Goal: Information Seeking & Learning: Learn about a topic

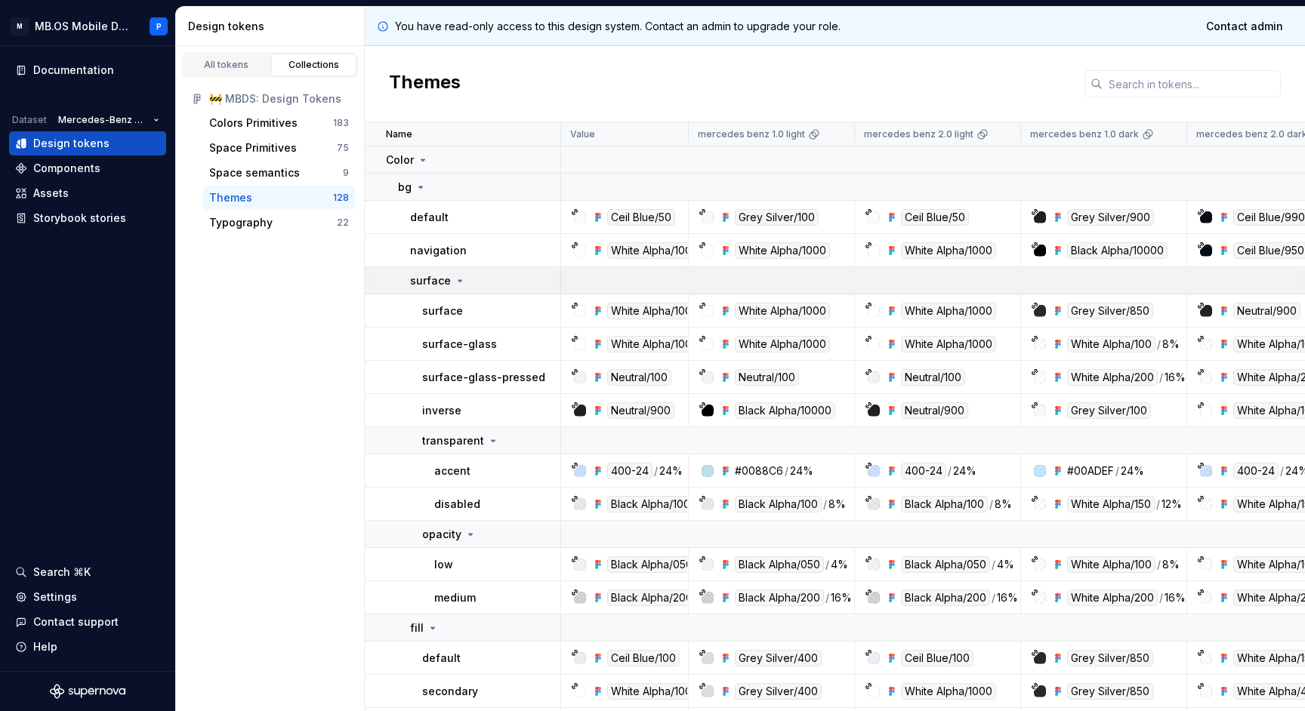
click at [449, 276] on div "surface" at bounding box center [438, 280] width 56 height 15
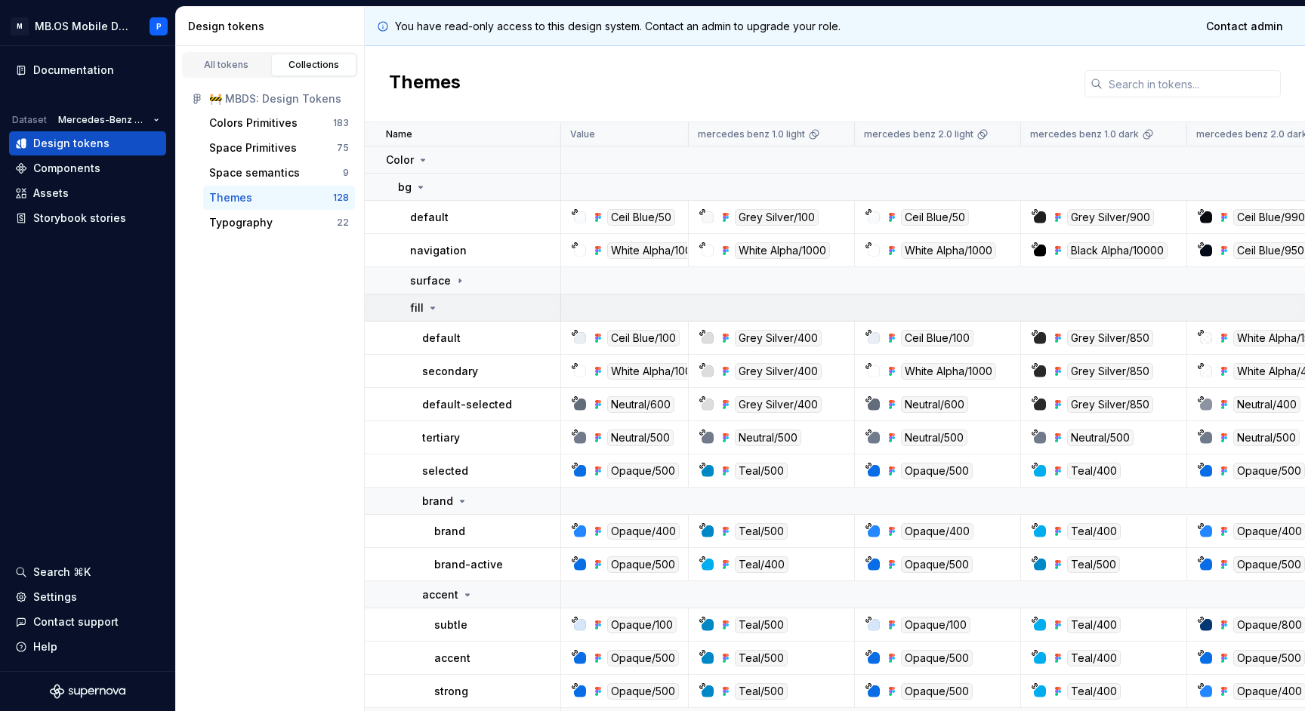
click at [449, 309] on div "fill" at bounding box center [485, 308] width 150 height 15
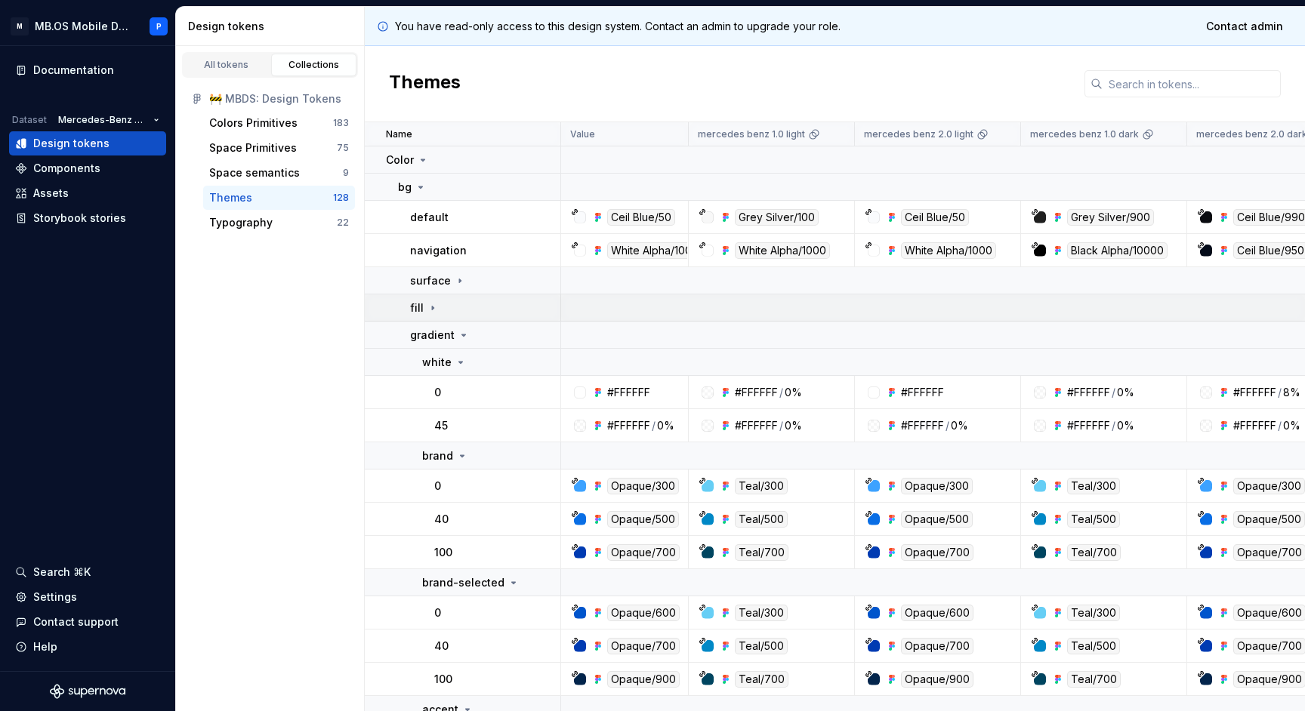
click at [449, 309] on div "fill" at bounding box center [485, 308] width 150 height 15
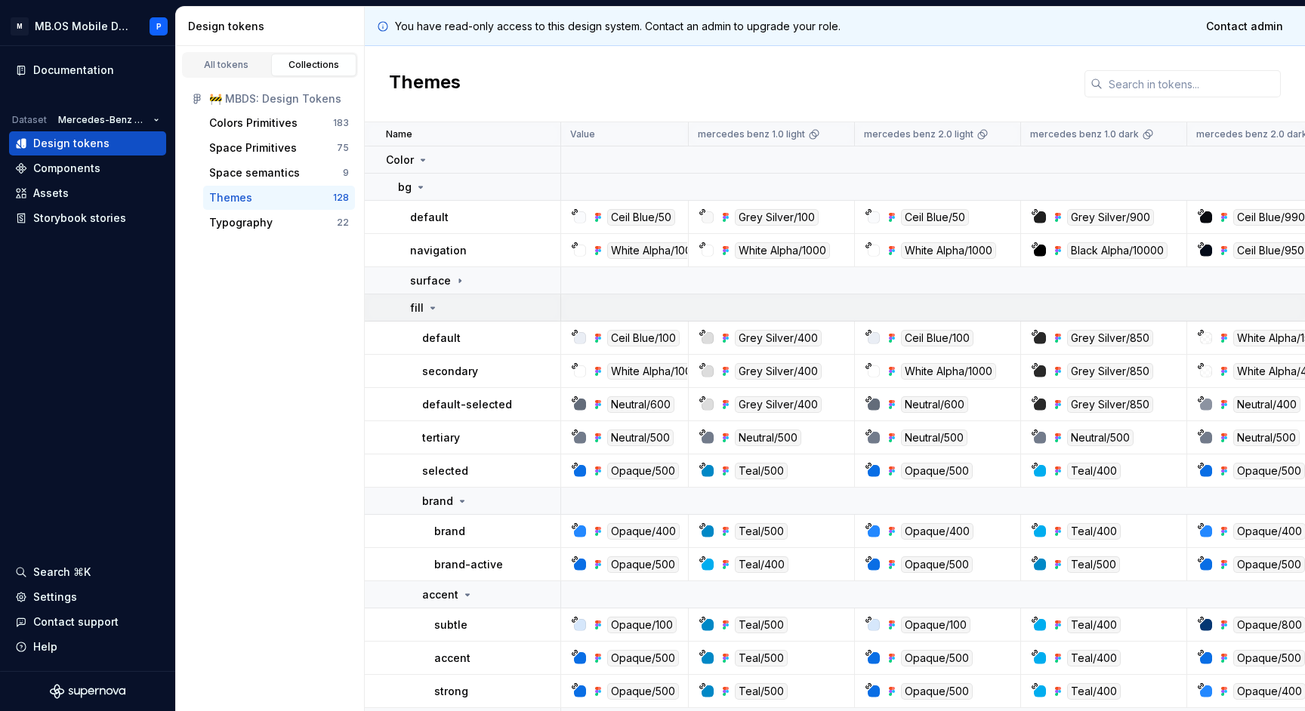
click at [447, 316] on td "fill" at bounding box center [463, 307] width 196 height 27
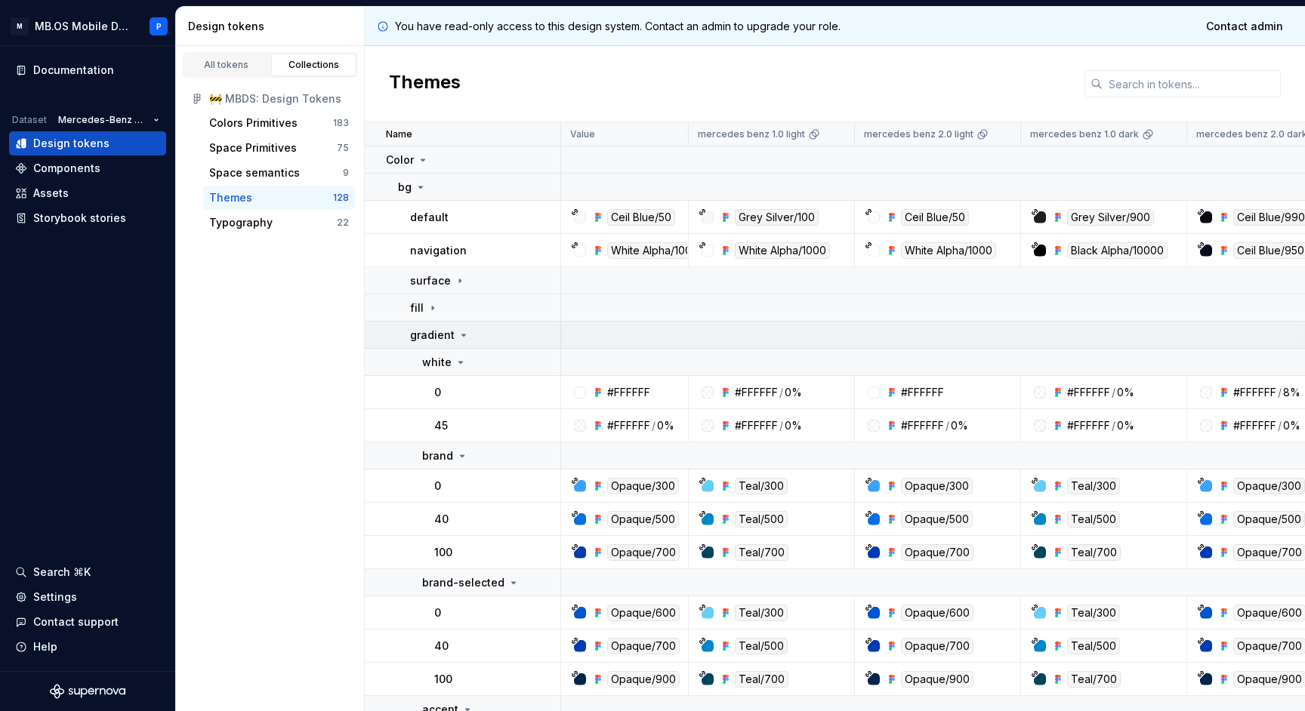
click at [452, 335] on div "gradient" at bounding box center [440, 335] width 60 height 15
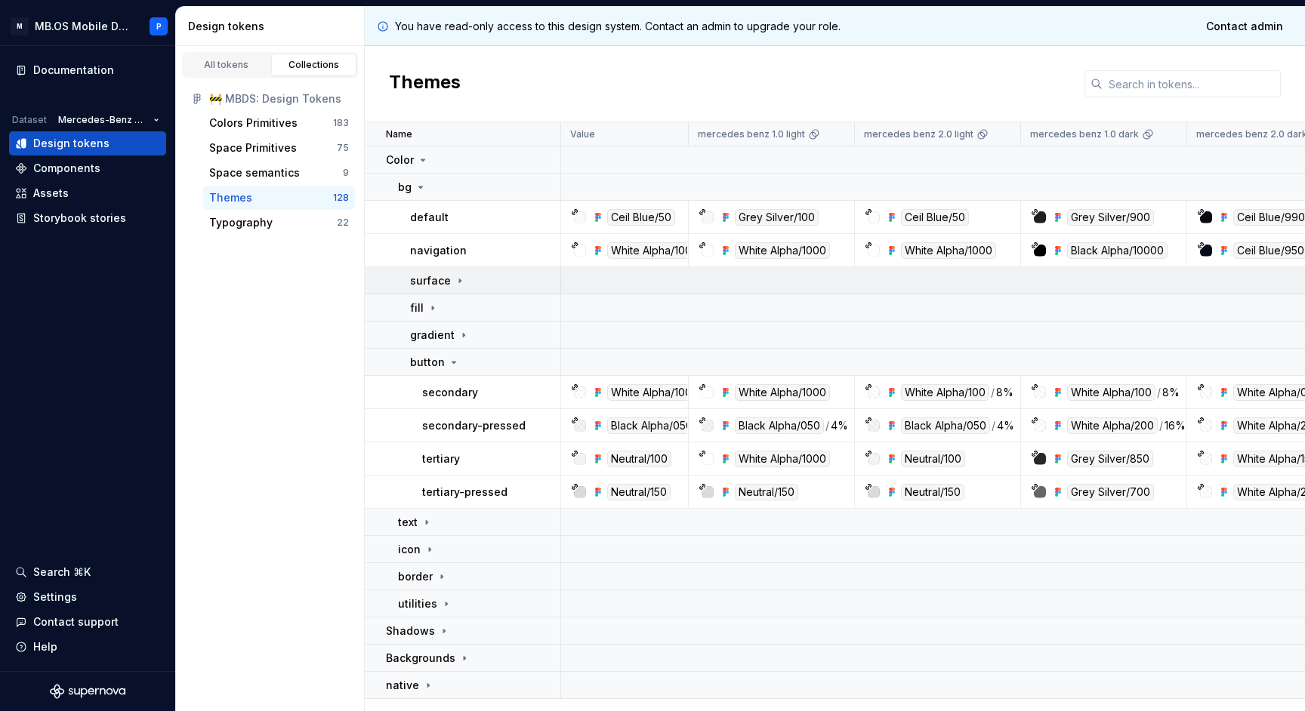
click at [464, 285] on div "surface" at bounding box center [485, 280] width 150 height 15
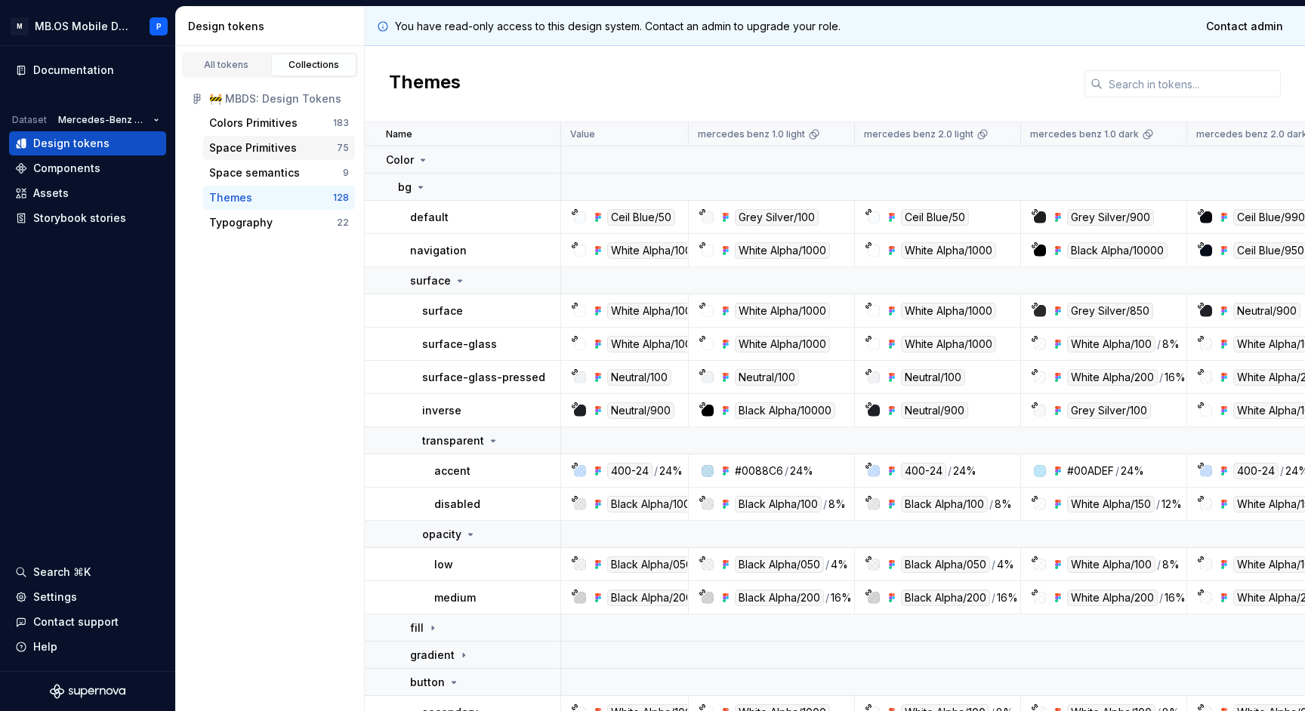
click at [279, 148] on div "Space Primitives" at bounding box center [253, 147] width 88 height 15
click at [274, 123] on div "Colors Primitives" at bounding box center [253, 123] width 88 height 15
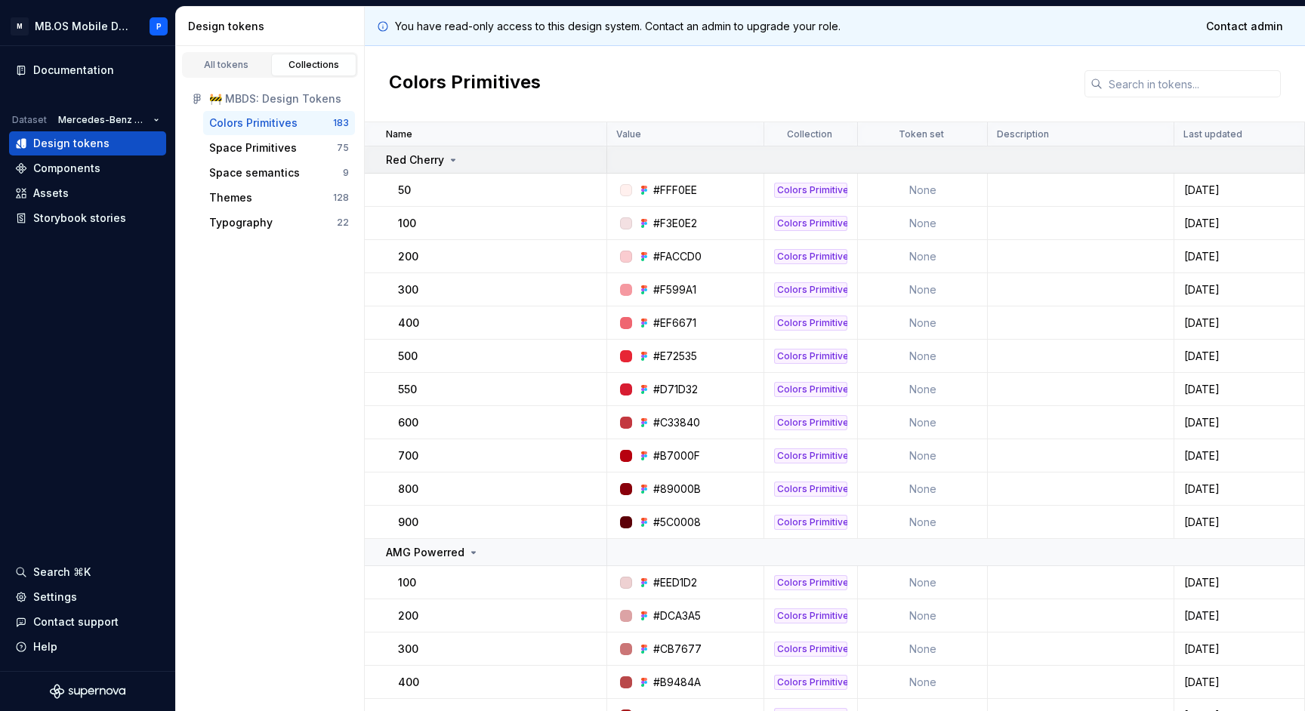
click at [441, 166] on p "Red Cherry" at bounding box center [415, 160] width 58 height 15
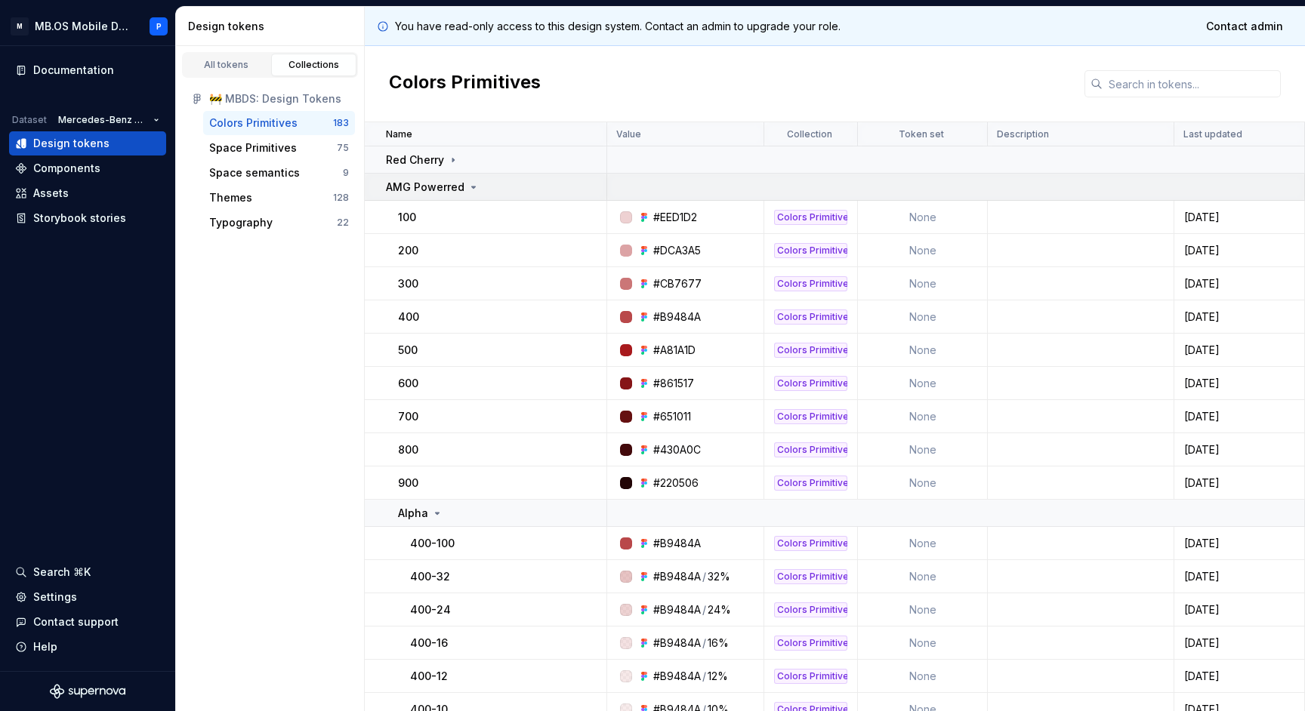
click at [442, 191] on p "AMG Powerred" at bounding box center [425, 187] width 79 height 15
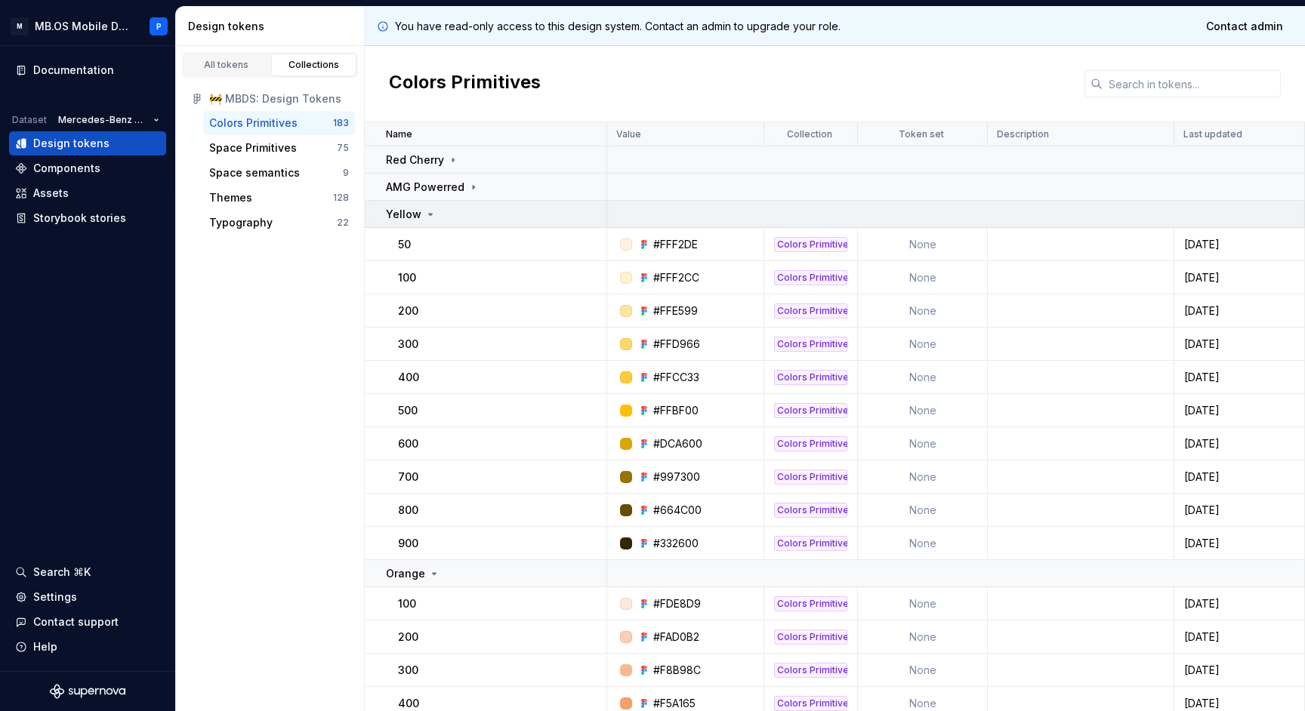
click at [446, 220] on div "Yellow" at bounding box center [496, 214] width 220 height 15
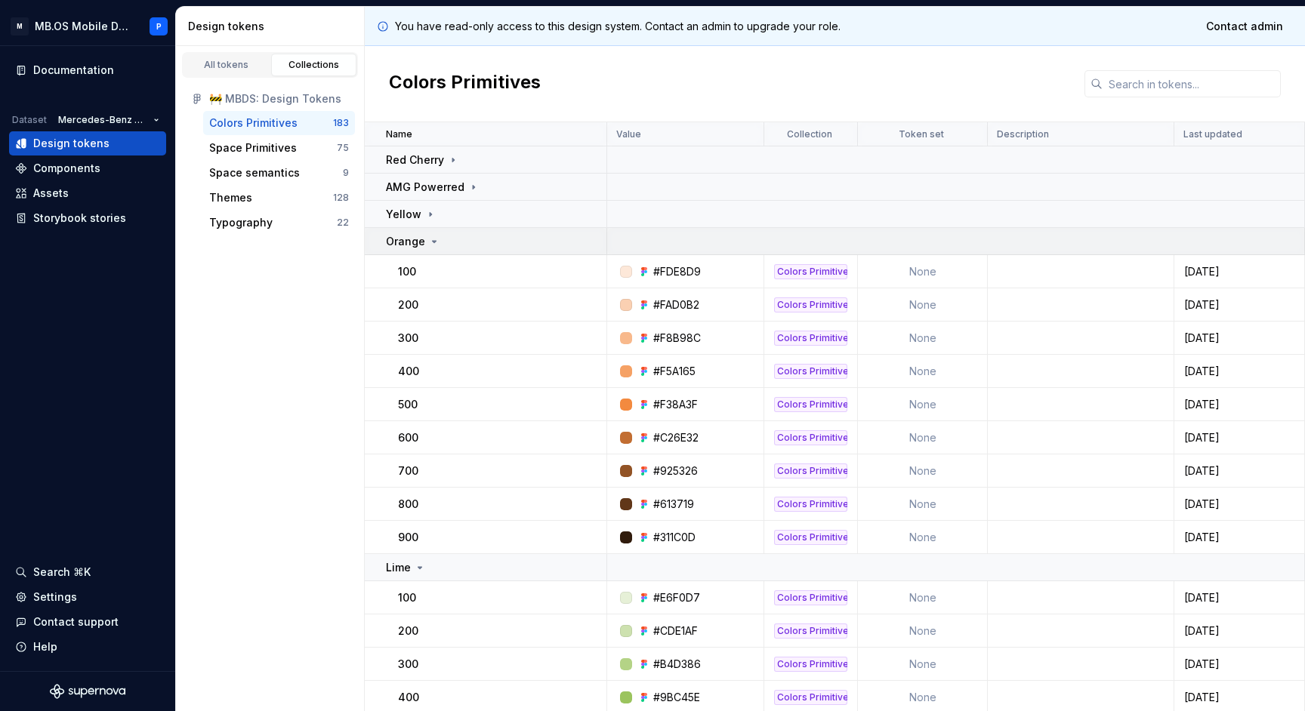
click at [452, 250] on td "Orange" at bounding box center [486, 241] width 242 height 27
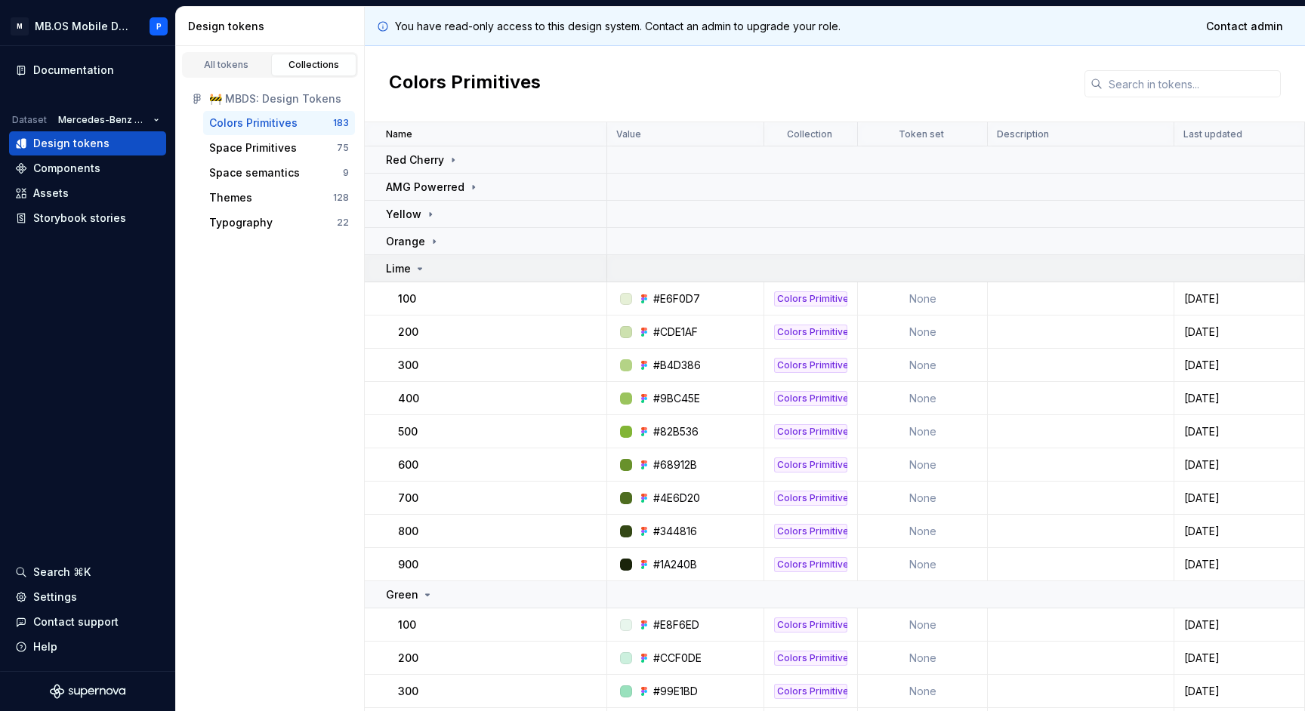
click at [452, 273] on div "Lime" at bounding box center [496, 268] width 220 height 15
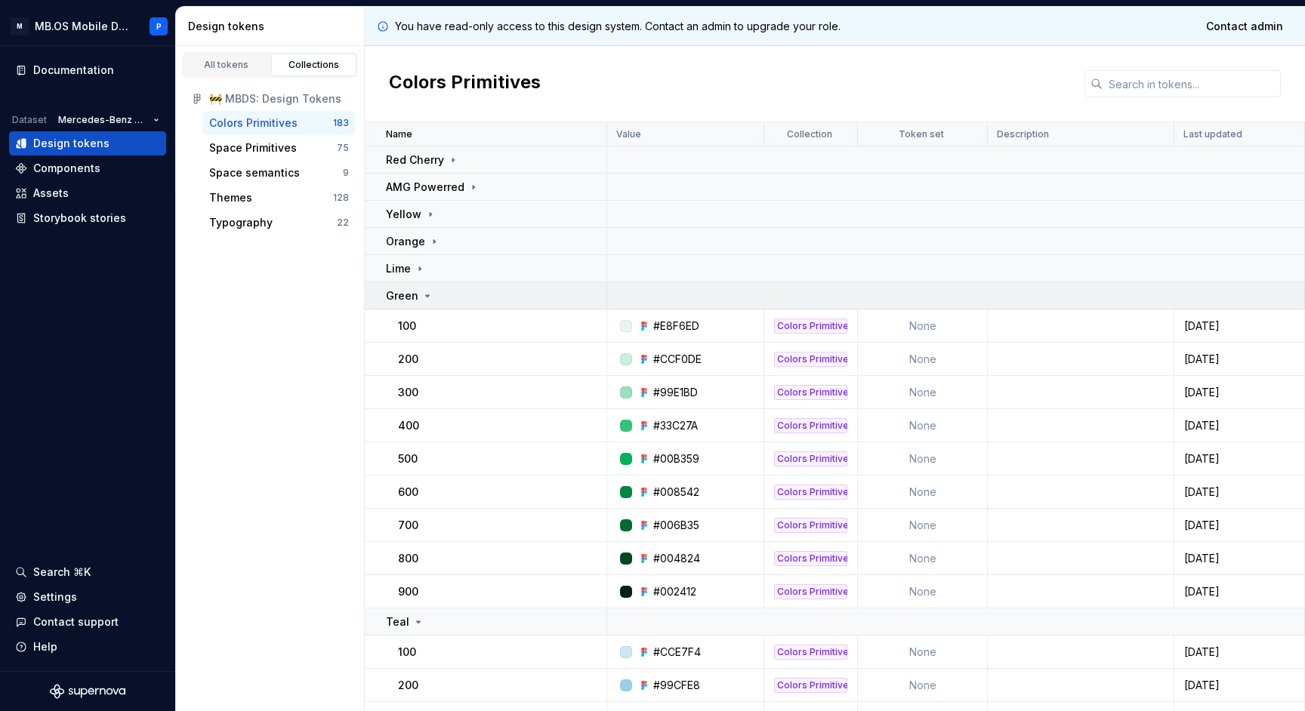
click at [459, 306] on td "Green" at bounding box center [486, 295] width 242 height 27
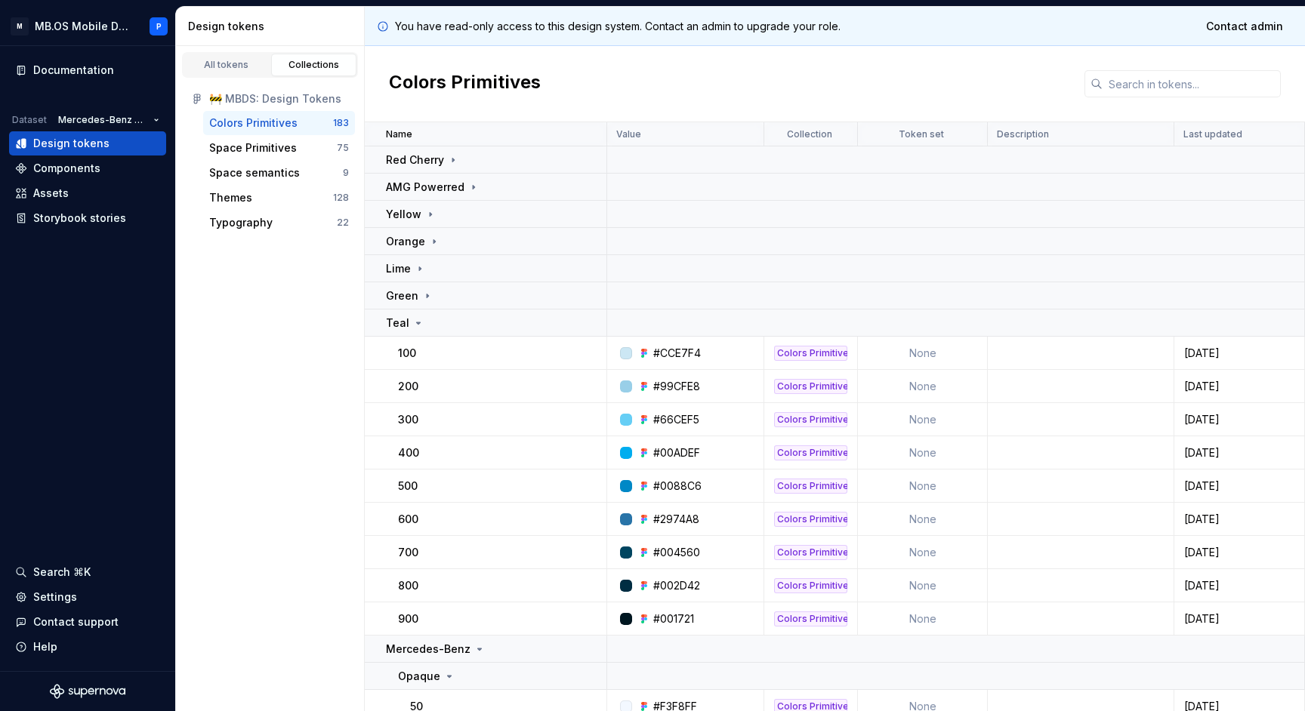
click at [463, 339] on td "100" at bounding box center [486, 353] width 242 height 33
click at [464, 333] on td "Teal" at bounding box center [486, 323] width 242 height 27
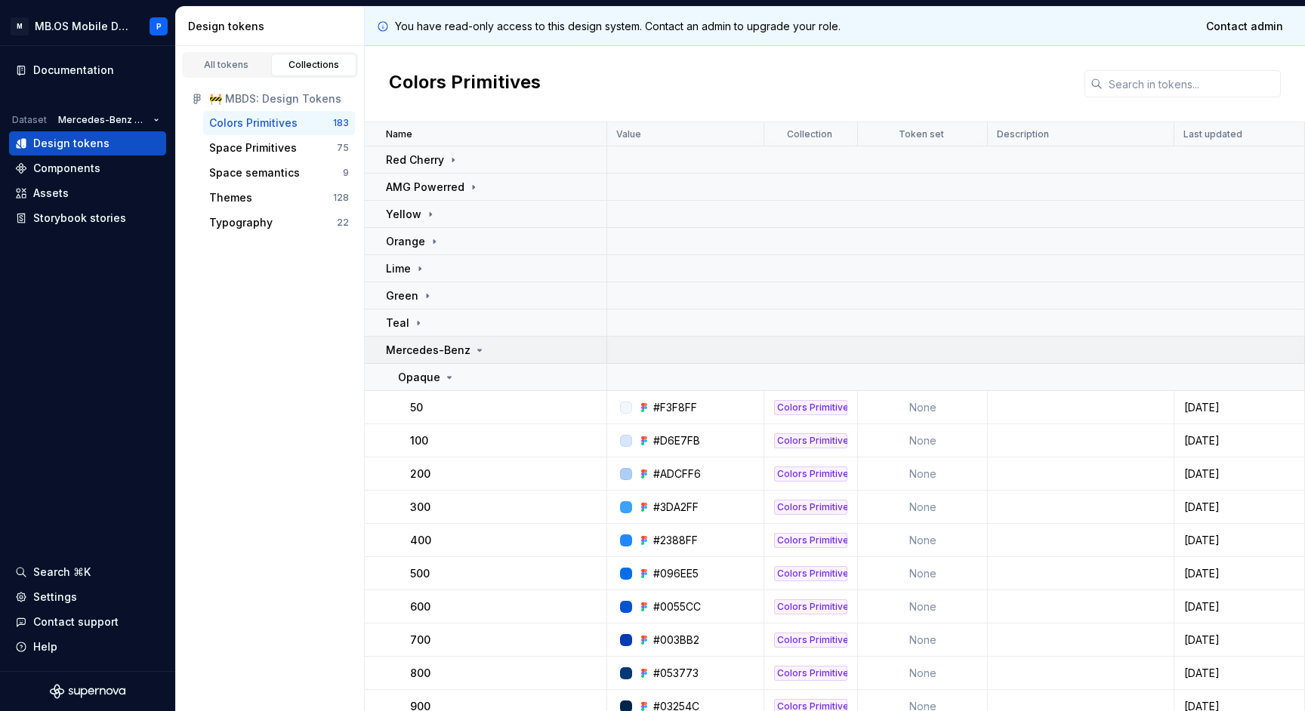
click at [466, 359] on td "Mercedes-Benz" at bounding box center [486, 350] width 242 height 27
click at [466, 380] on p "Maybach Pearl Grey" at bounding box center [439, 377] width 107 height 15
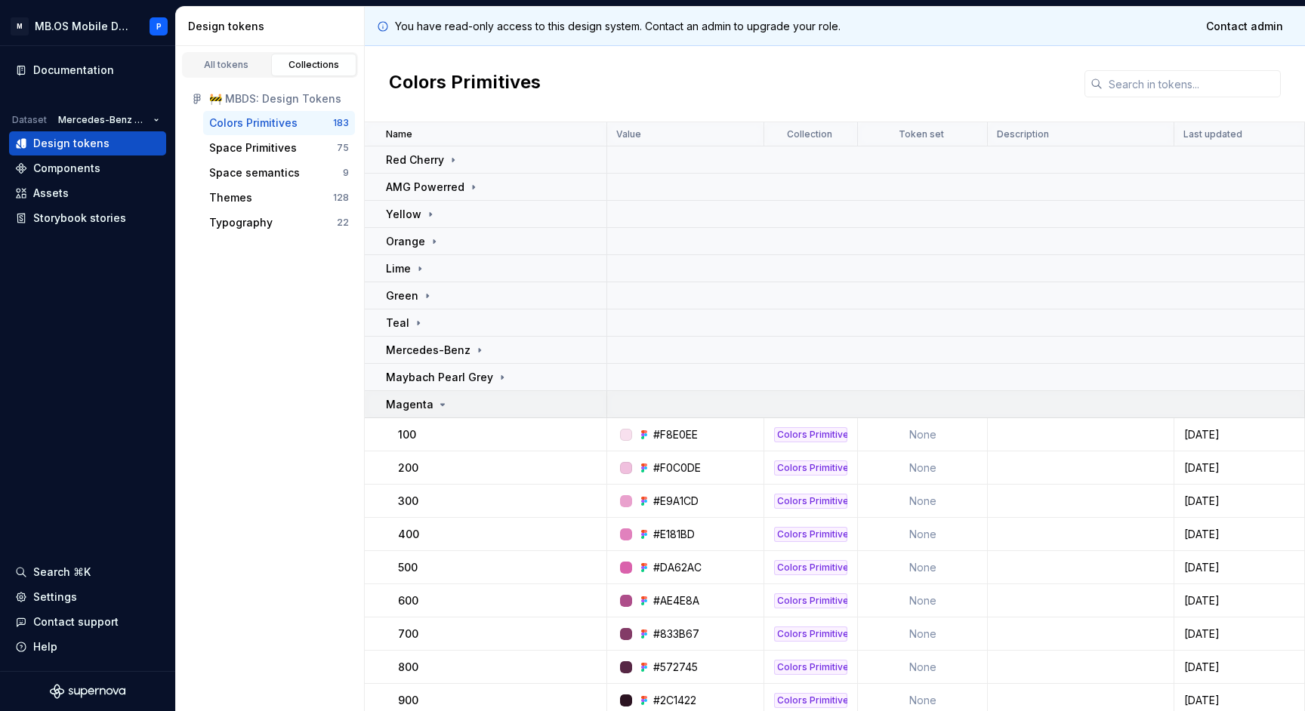
click at [466, 400] on div "Magenta" at bounding box center [496, 404] width 220 height 15
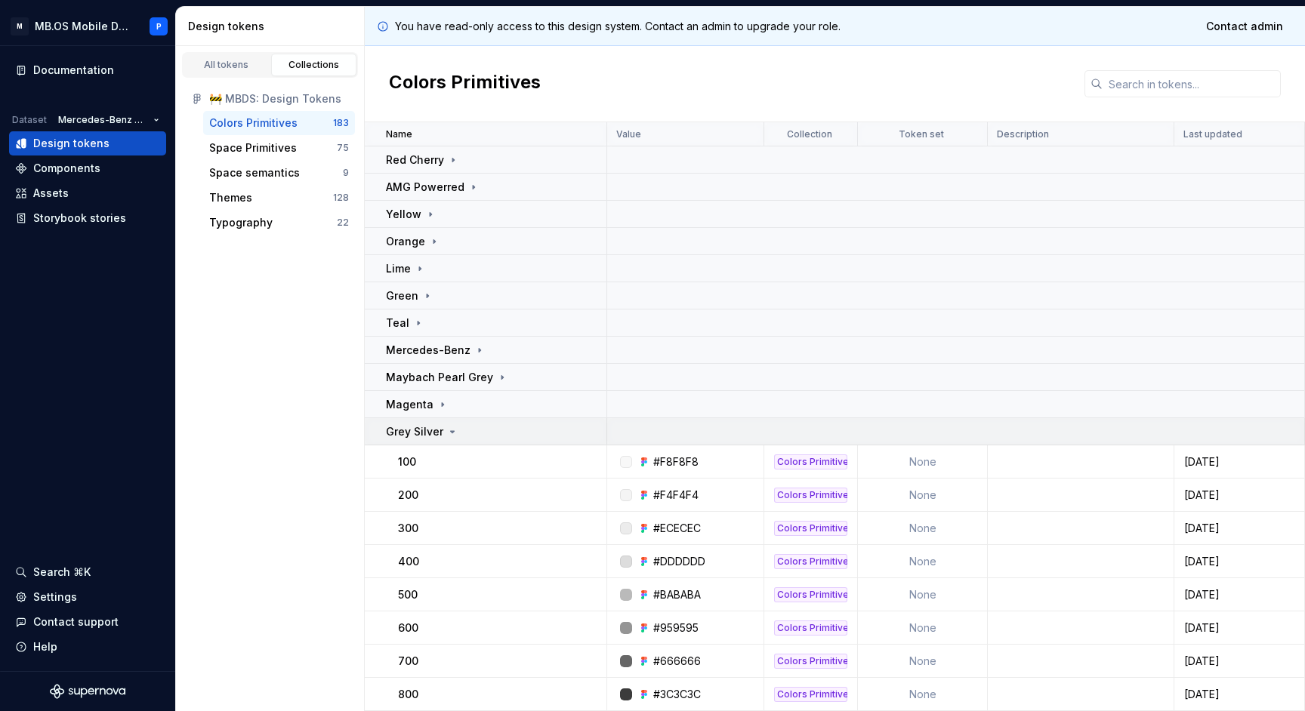
click at [463, 434] on div "Grey Silver" at bounding box center [496, 431] width 220 height 15
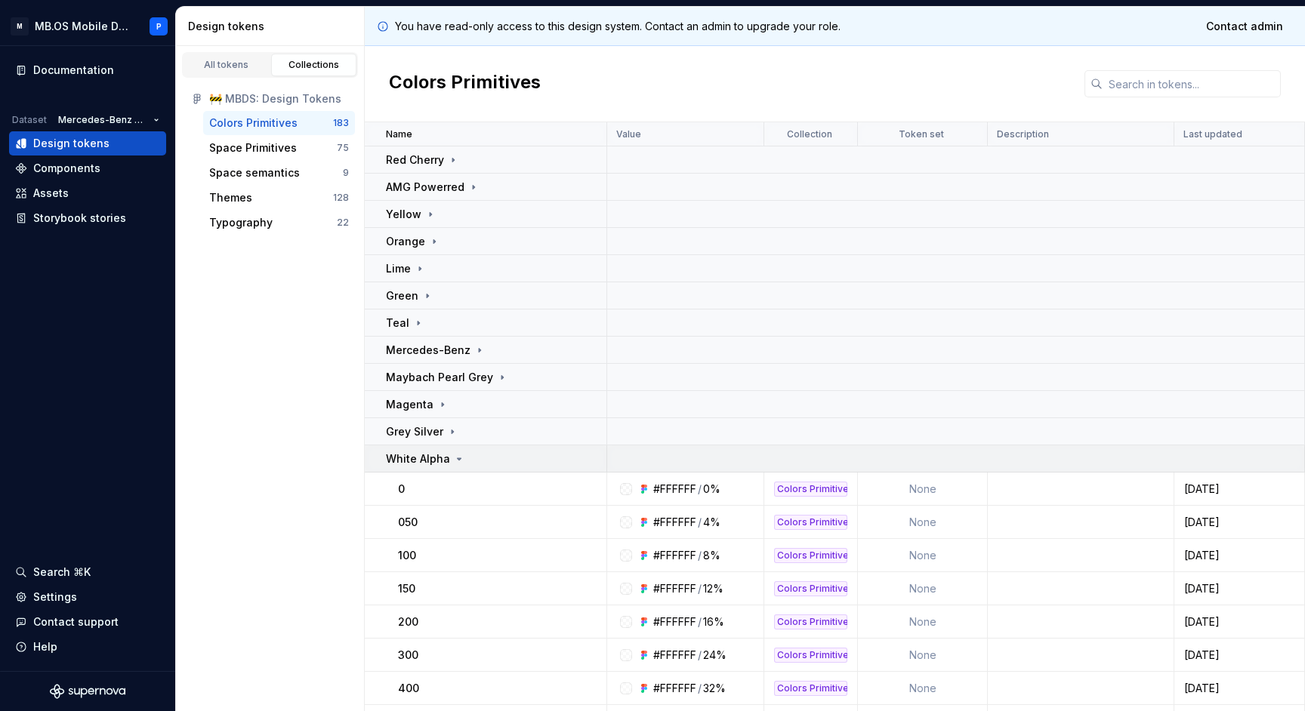
click at [461, 461] on icon at bounding box center [459, 459] width 12 height 12
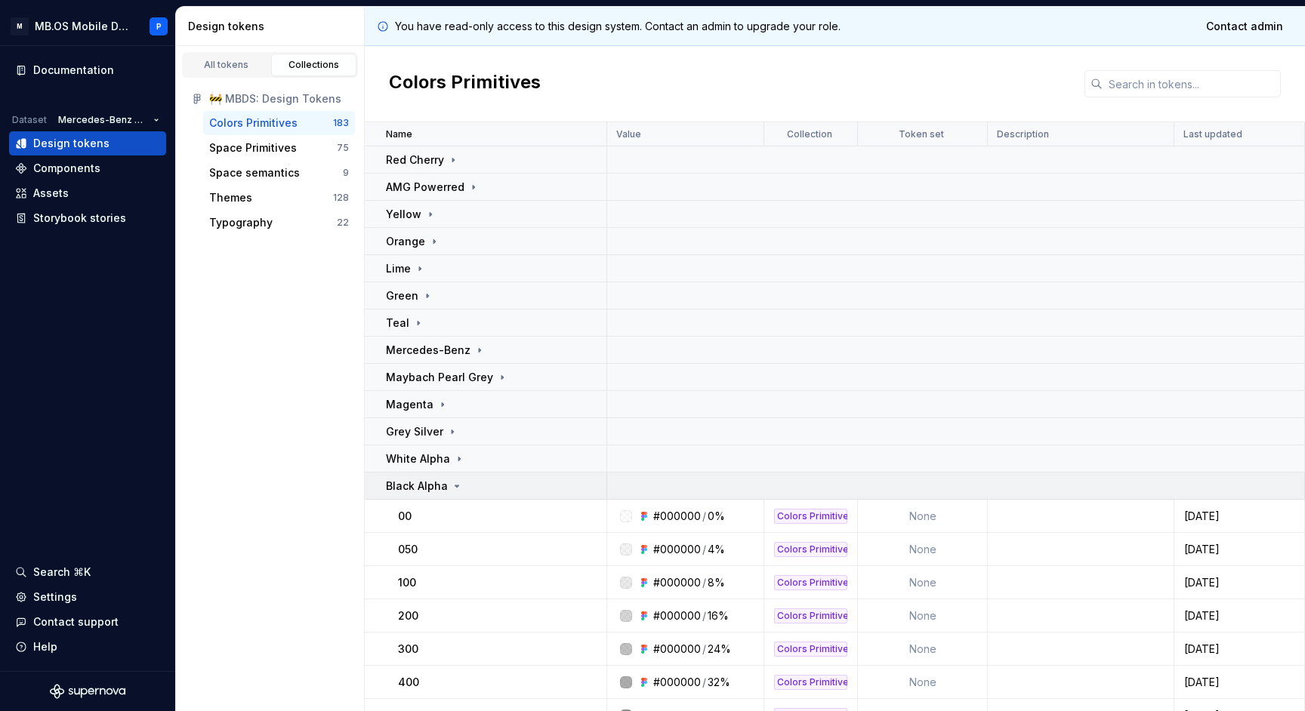
click at [461, 480] on div "Black Alpha" at bounding box center [496, 486] width 220 height 15
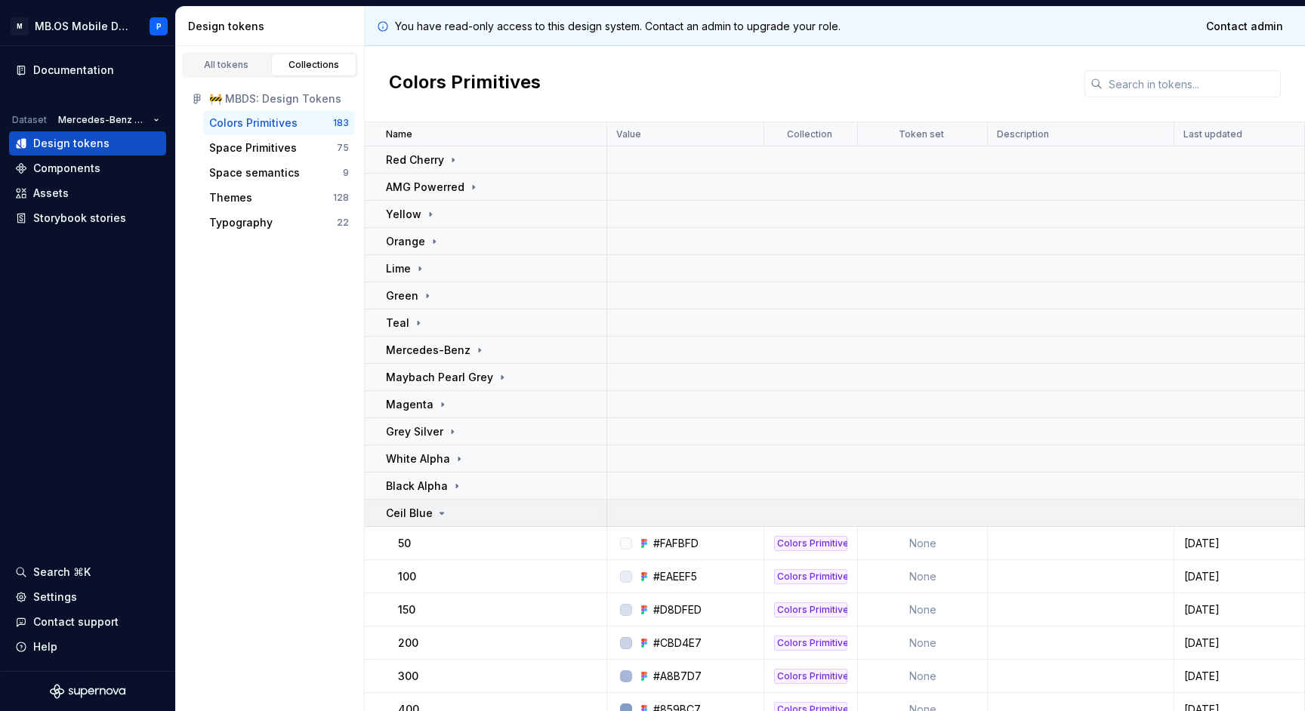
click at [463, 516] on div "Ceil Blue" at bounding box center [496, 513] width 220 height 15
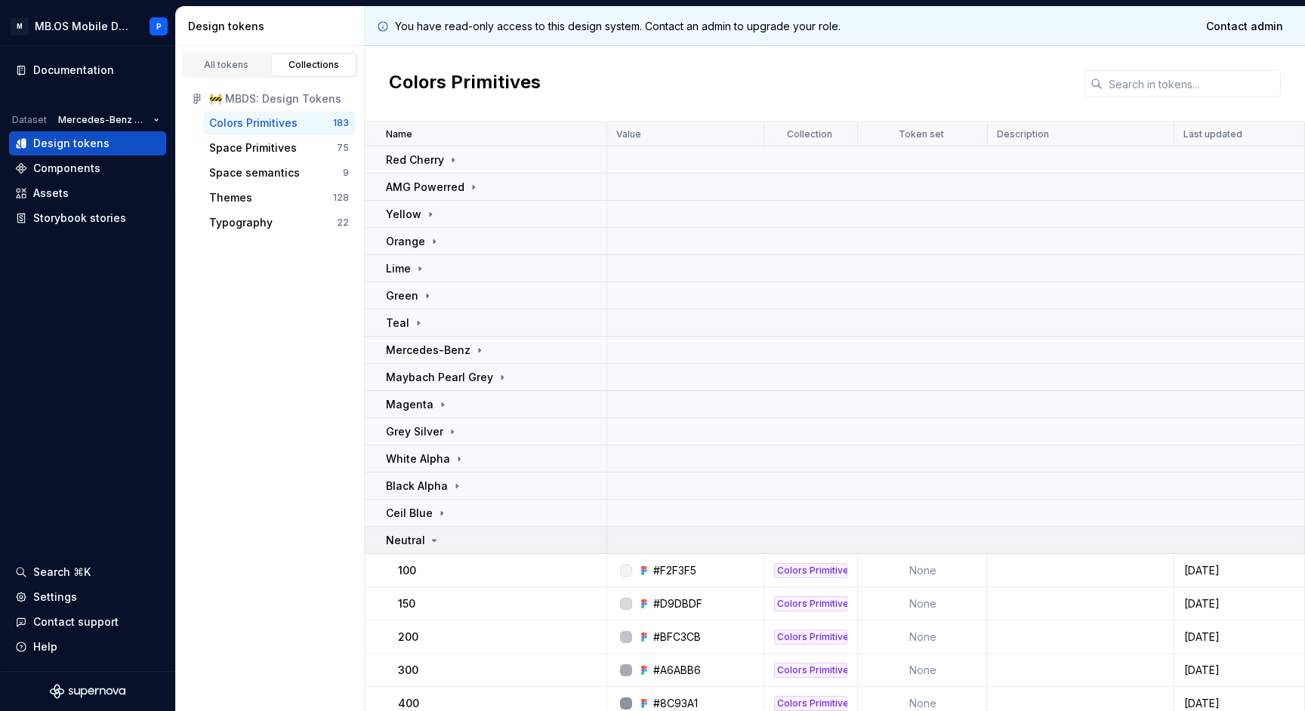
click at [464, 545] on div "Neutral" at bounding box center [496, 540] width 220 height 15
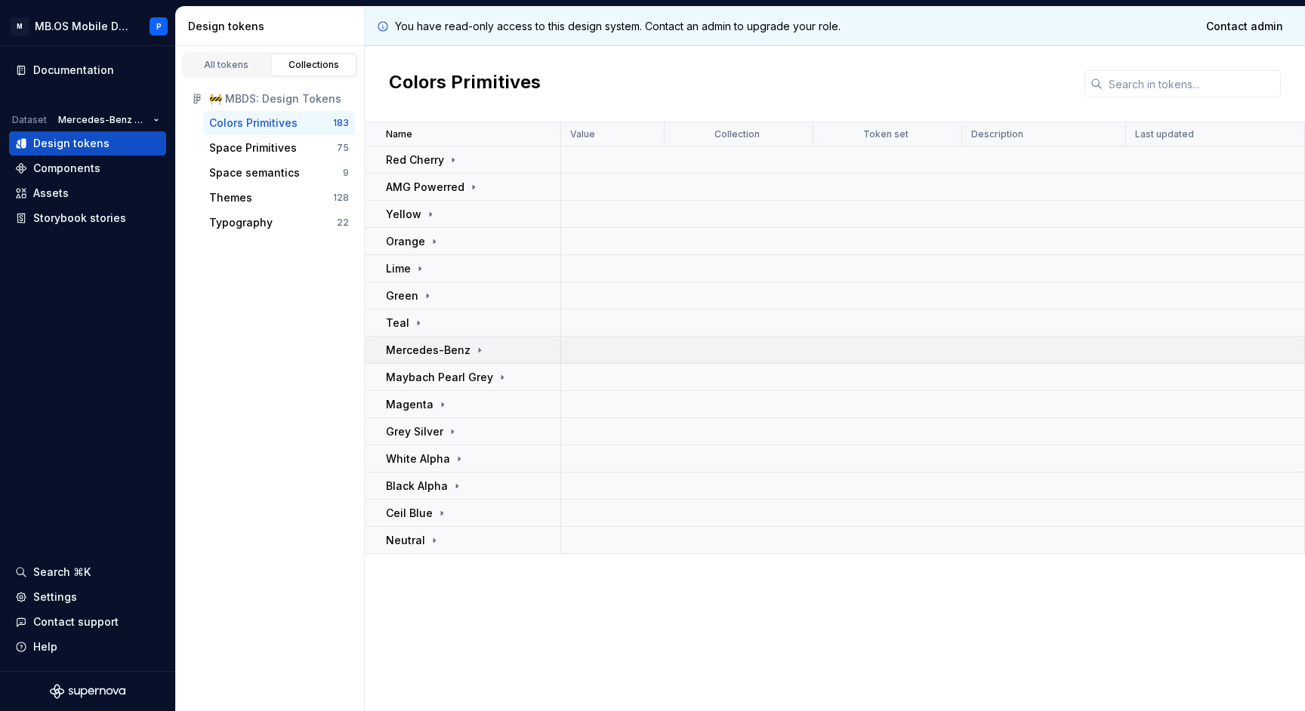
click at [473, 344] on icon at bounding box center [479, 350] width 12 height 12
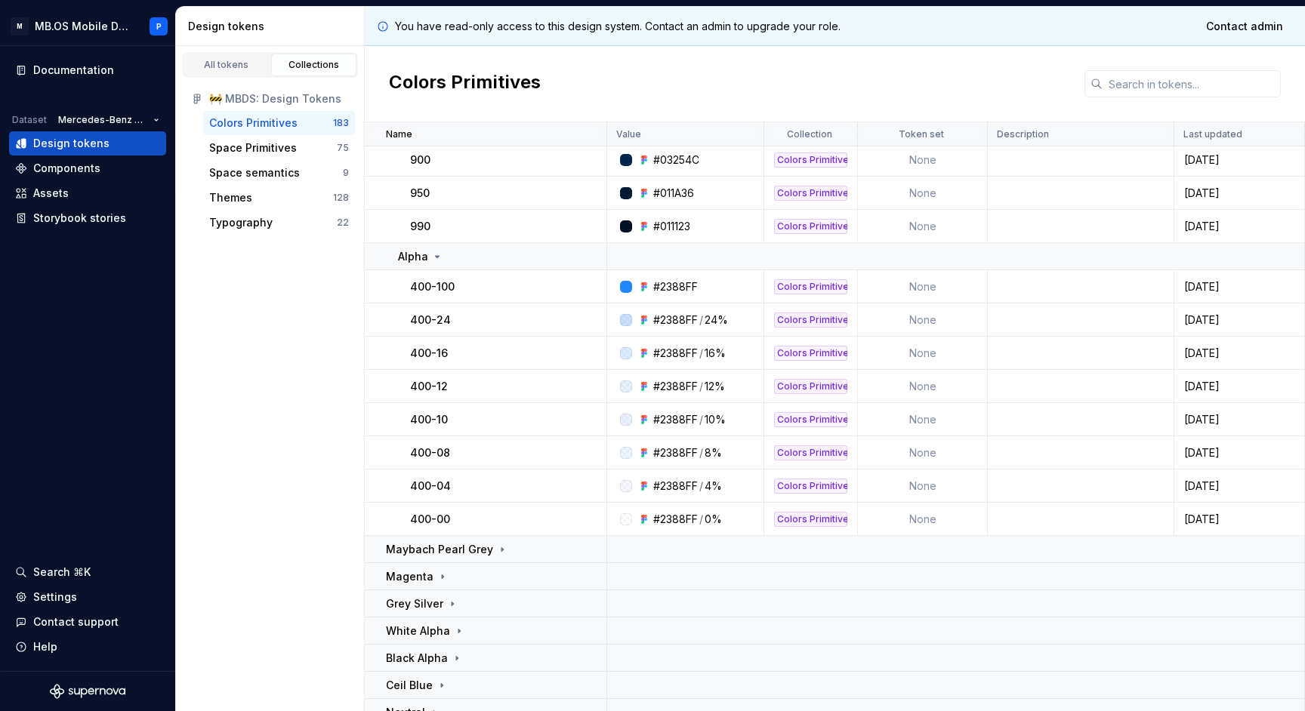
scroll to position [551, 0]
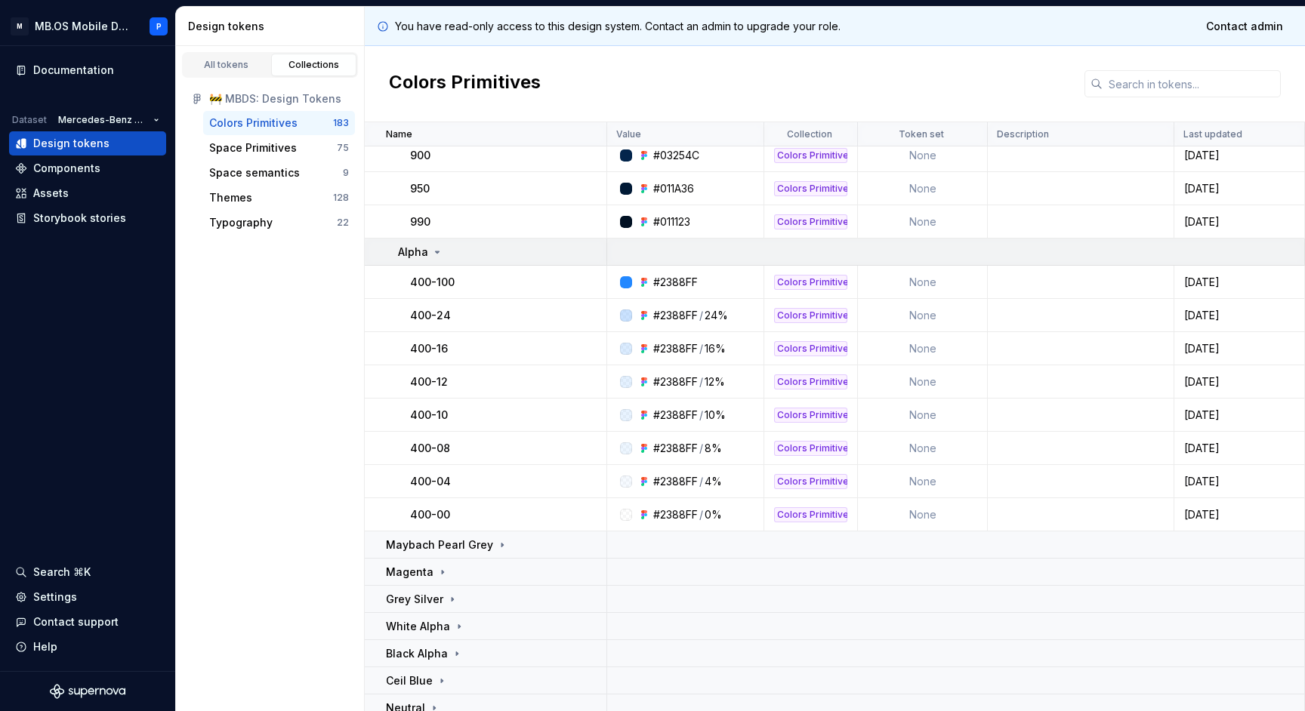
click at [478, 261] on td "Alpha" at bounding box center [486, 252] width 242 height 27
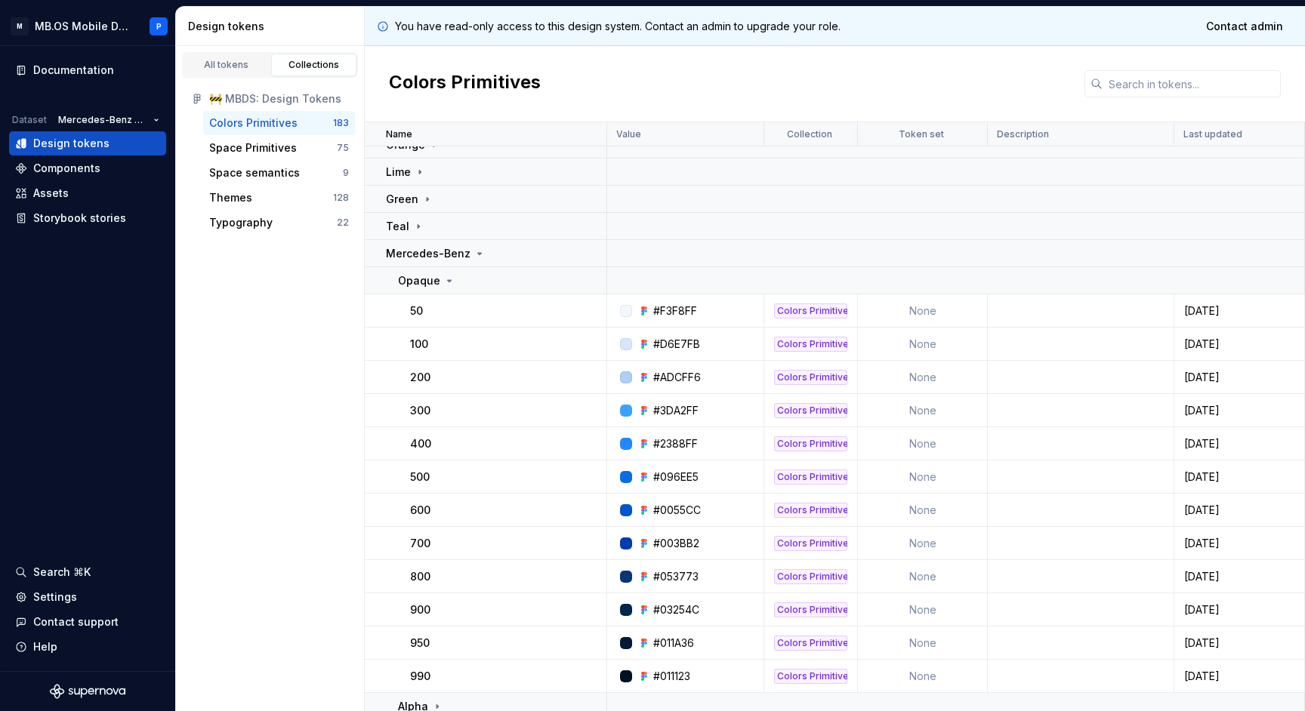
scroll to position [49, 0]
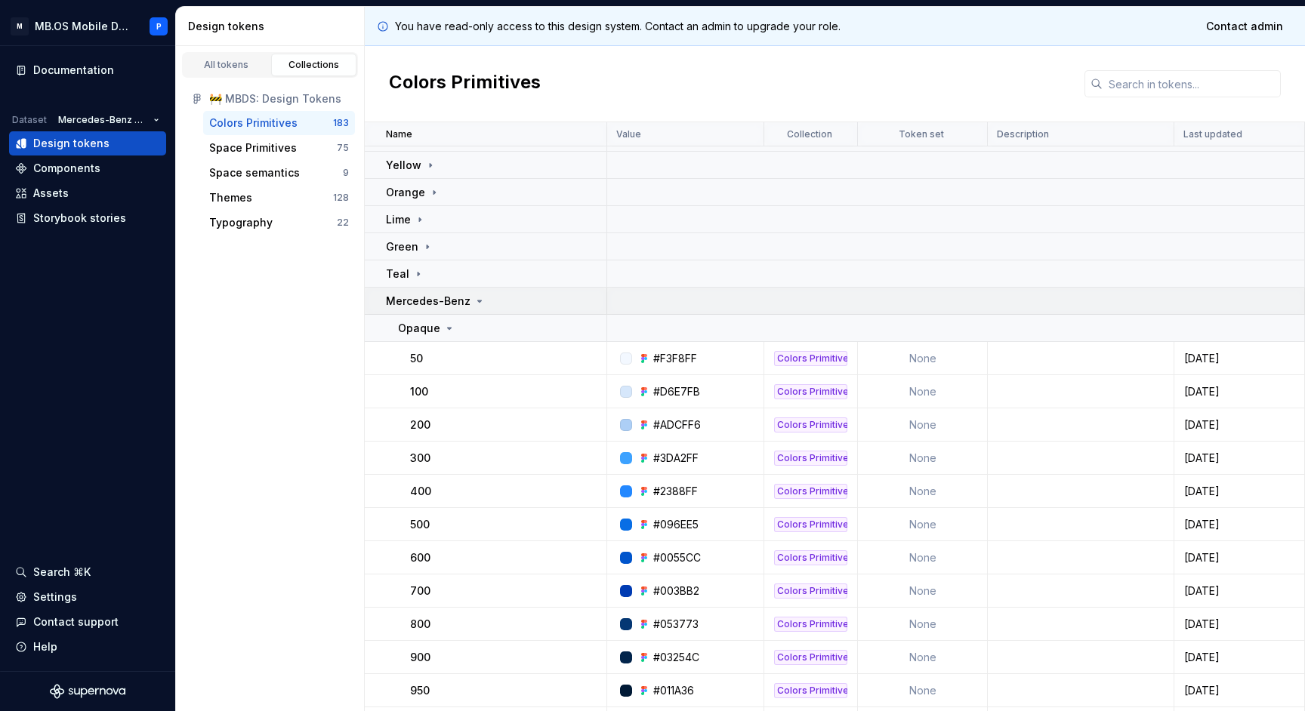
click at [478, 302] on icon at bounding box center [479, 301] width 12 height 12
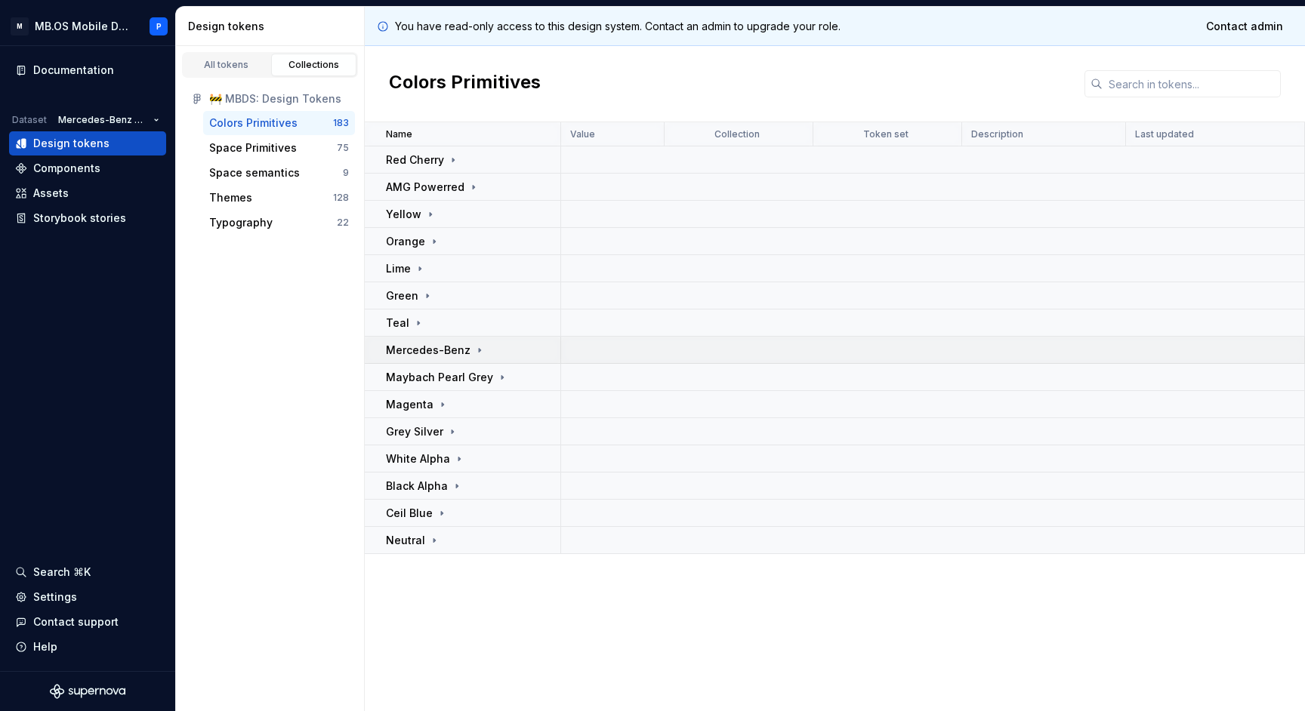
scroll to position [0, 0]
click at [467, 506] on div "Ceil Blue" at bounding box center [473, 513] width 174 height 15
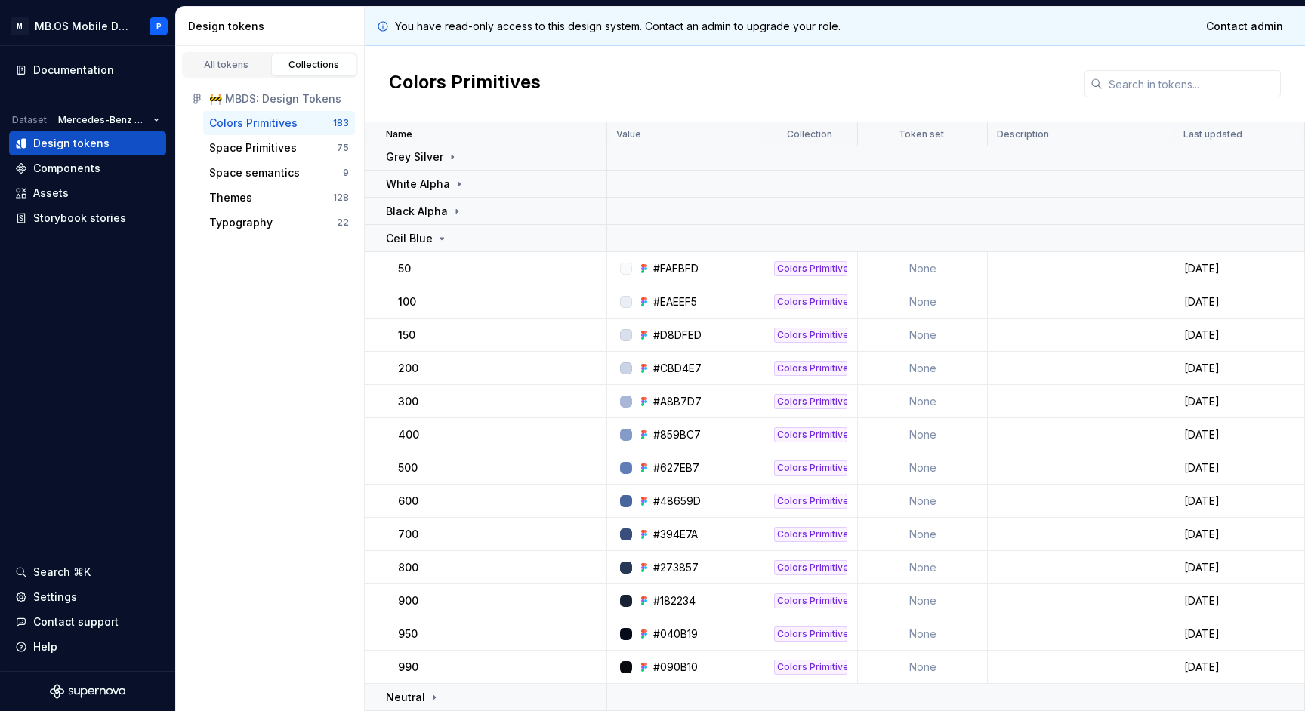
scroll to position [275, 0]
click at [447, 235] on div "Ceil Blue" at bounding box center [496, 238] width 220 height 15
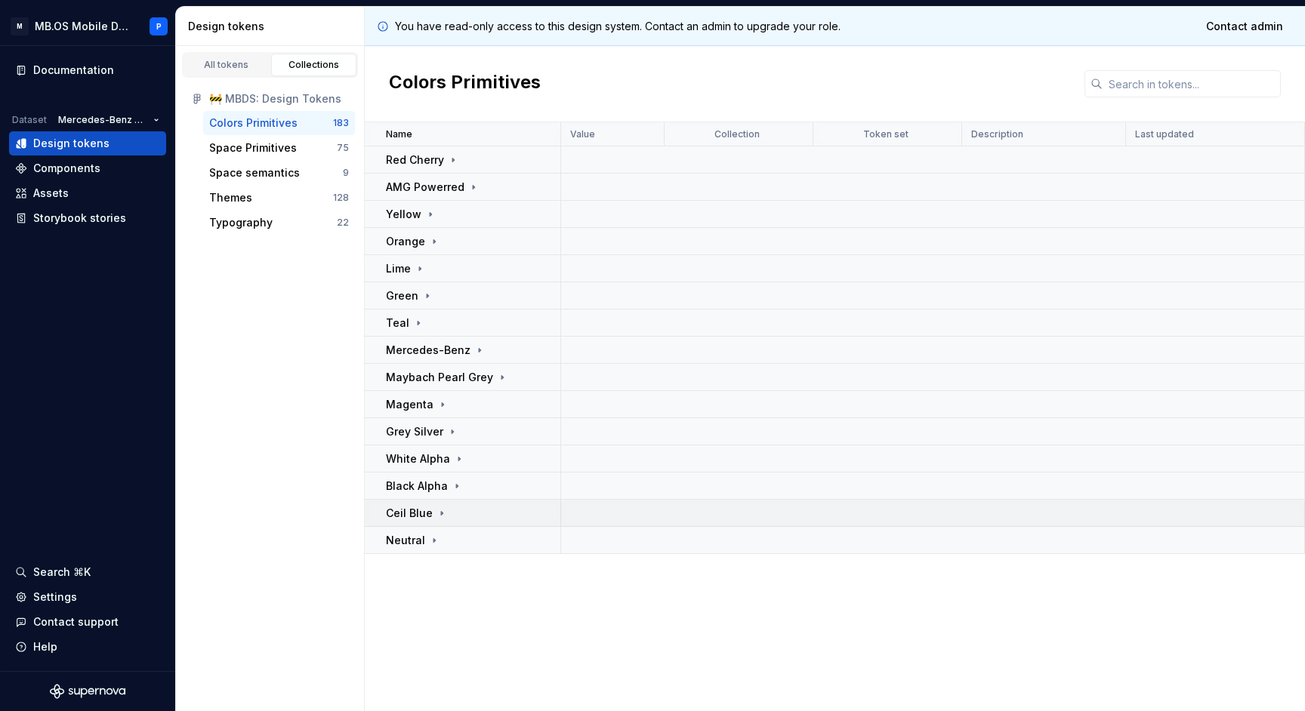
scroll to position [0, 0]
click at [478, 353] on icon at bounding box center [479, 350] width 12 height 12
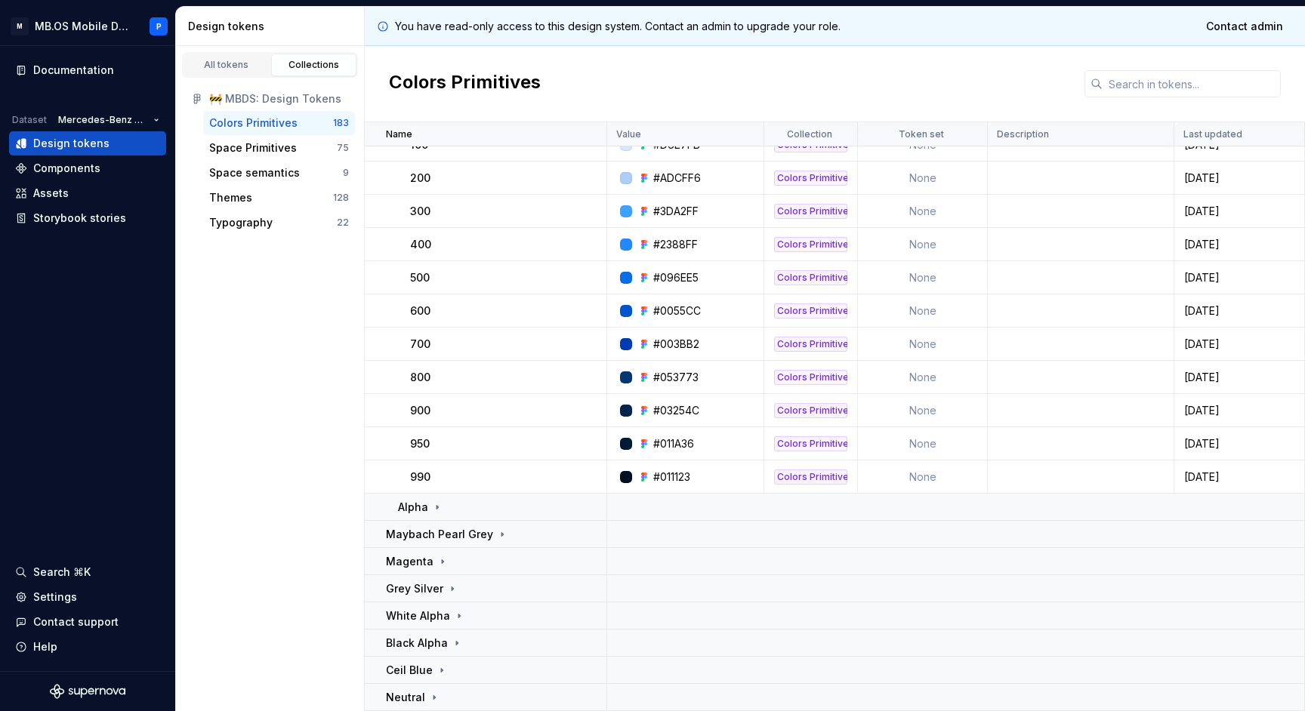
scroll to position [296, 0]
click at [509, 508] on div "Alpha" at bounding box center [502, 507] width 208 height 15
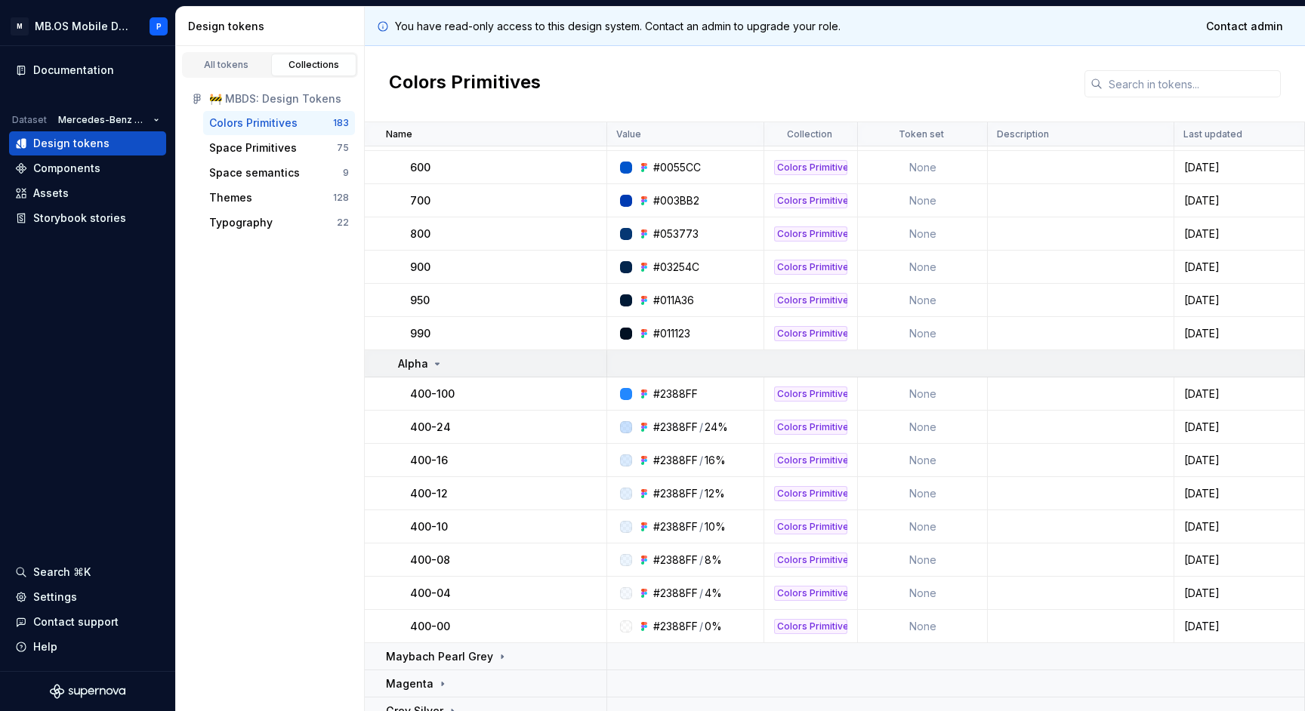
scroll to position [477, 0]
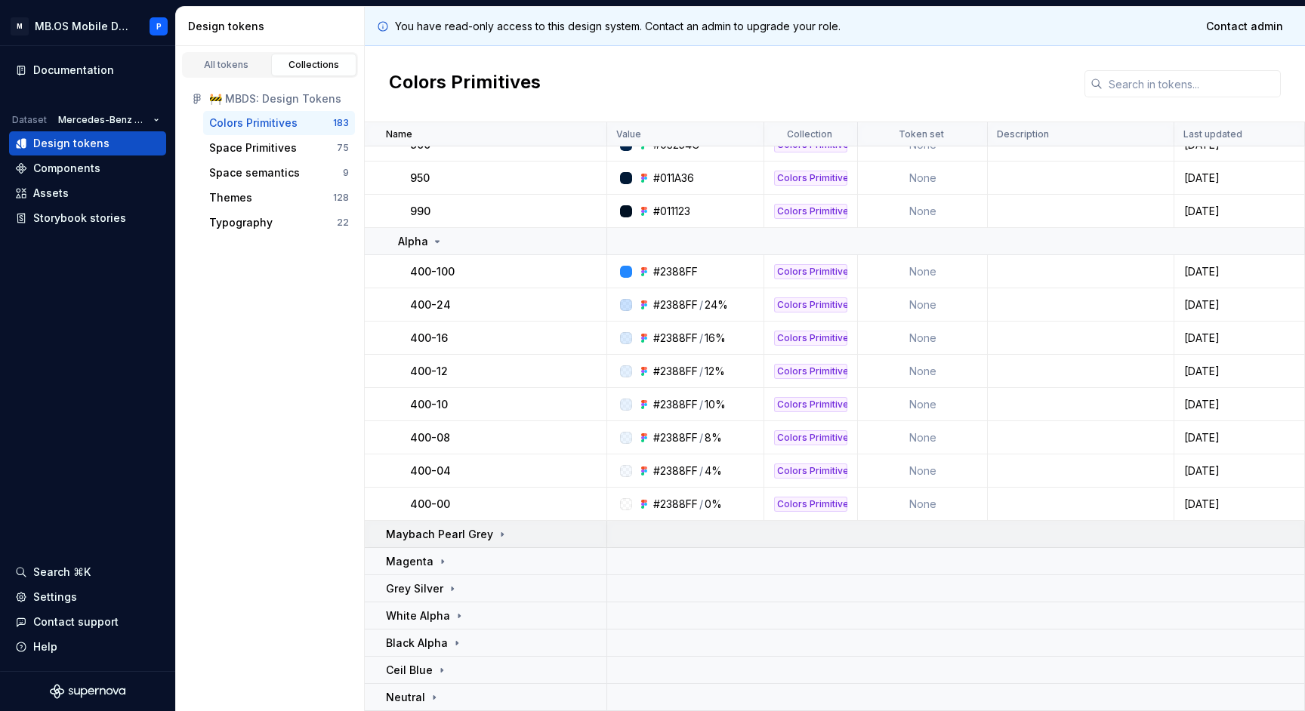
click at [501, 526] on td "Maybach Pearl Grey" at bounding box center [486, 534] width 242 height 27
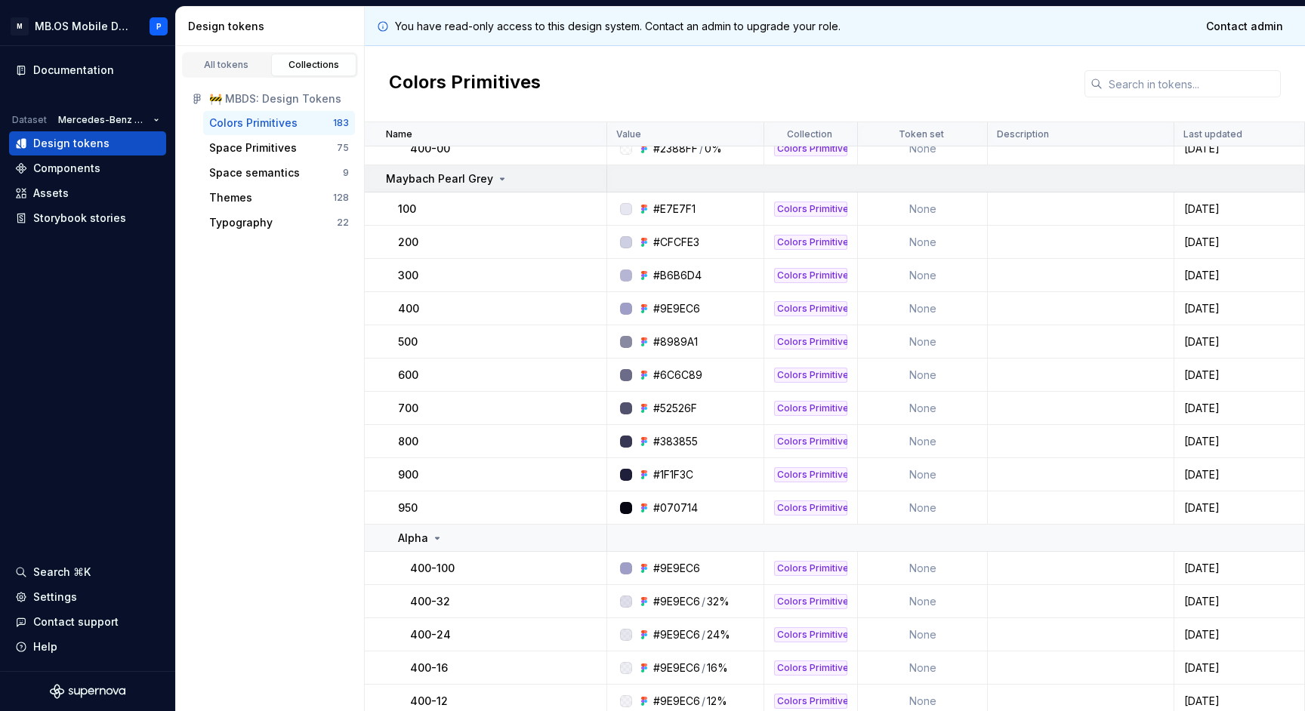
scroll to position [919, 0]
click at [284, 207] on div "Themes 128" at bounding box center [279, 198] width 152 height 24
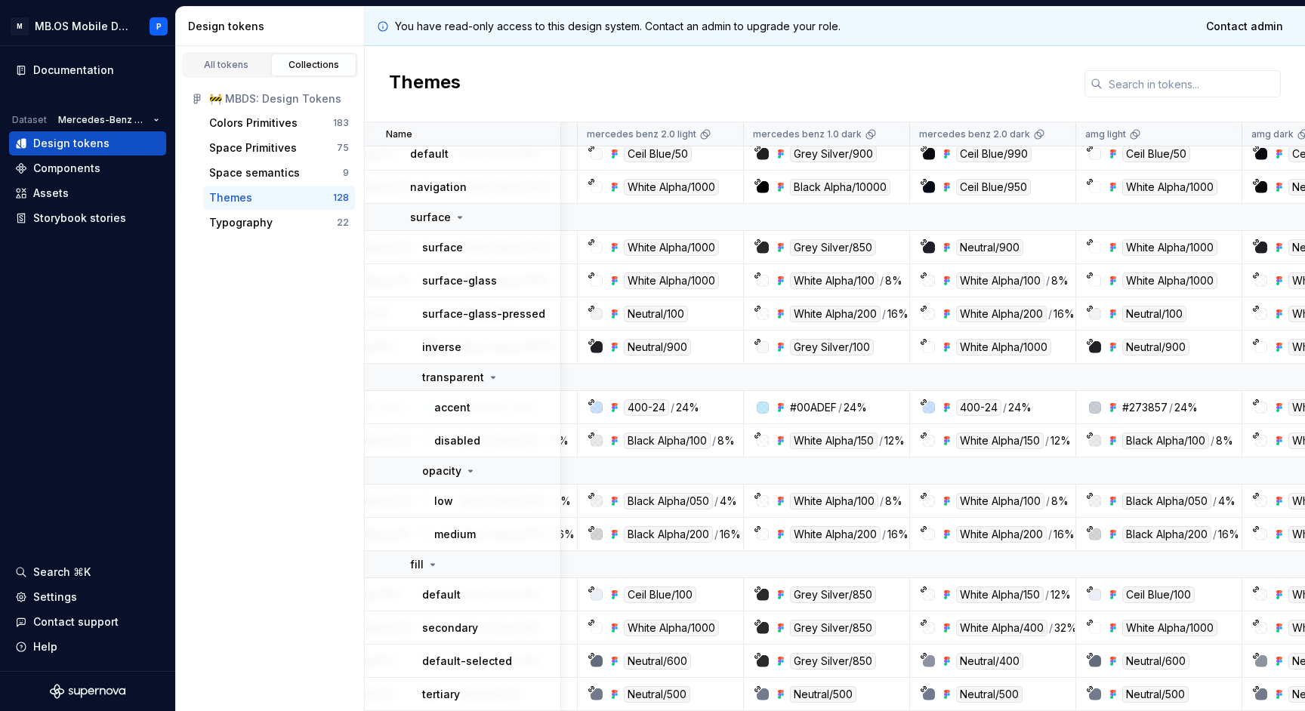
scroll to position [63, 289]
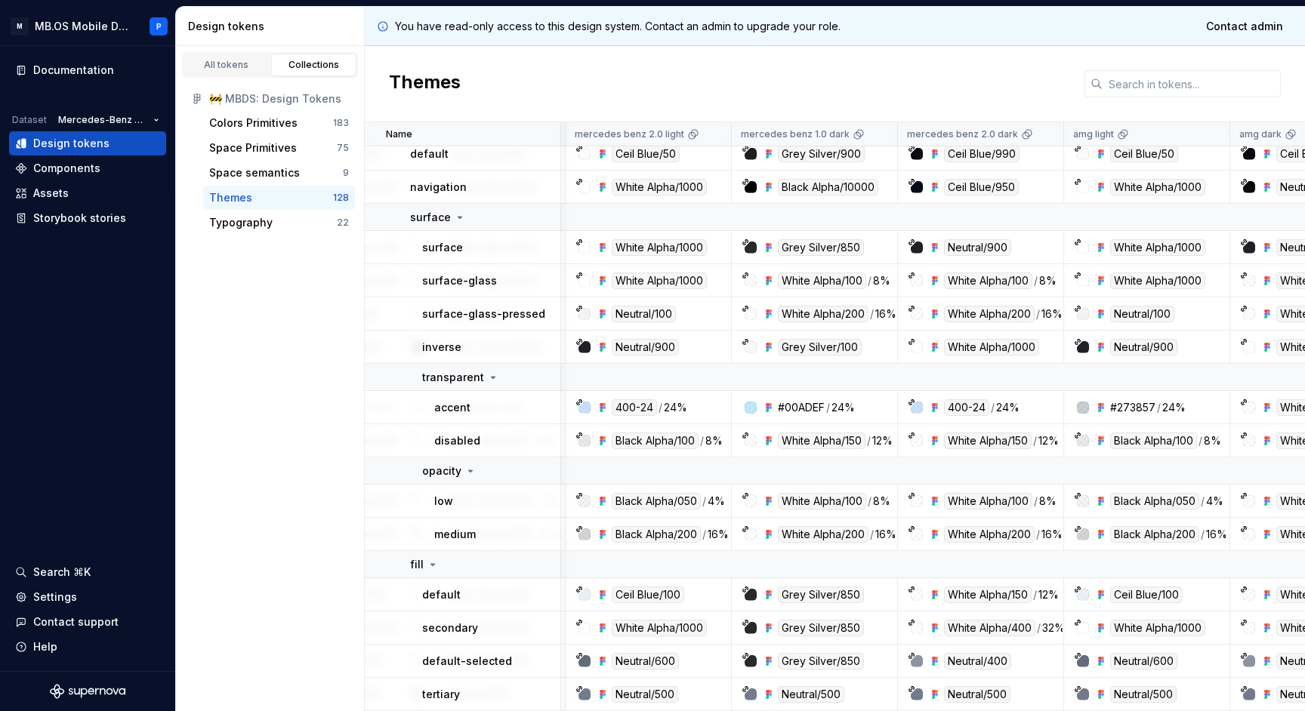
click at [631, 1] on div "M MB.OS Mobile Design System P Documentation Dataset Mercedes-Benz 2.0 Design t…" at bounding box center [652, 355] width 1305 height 711
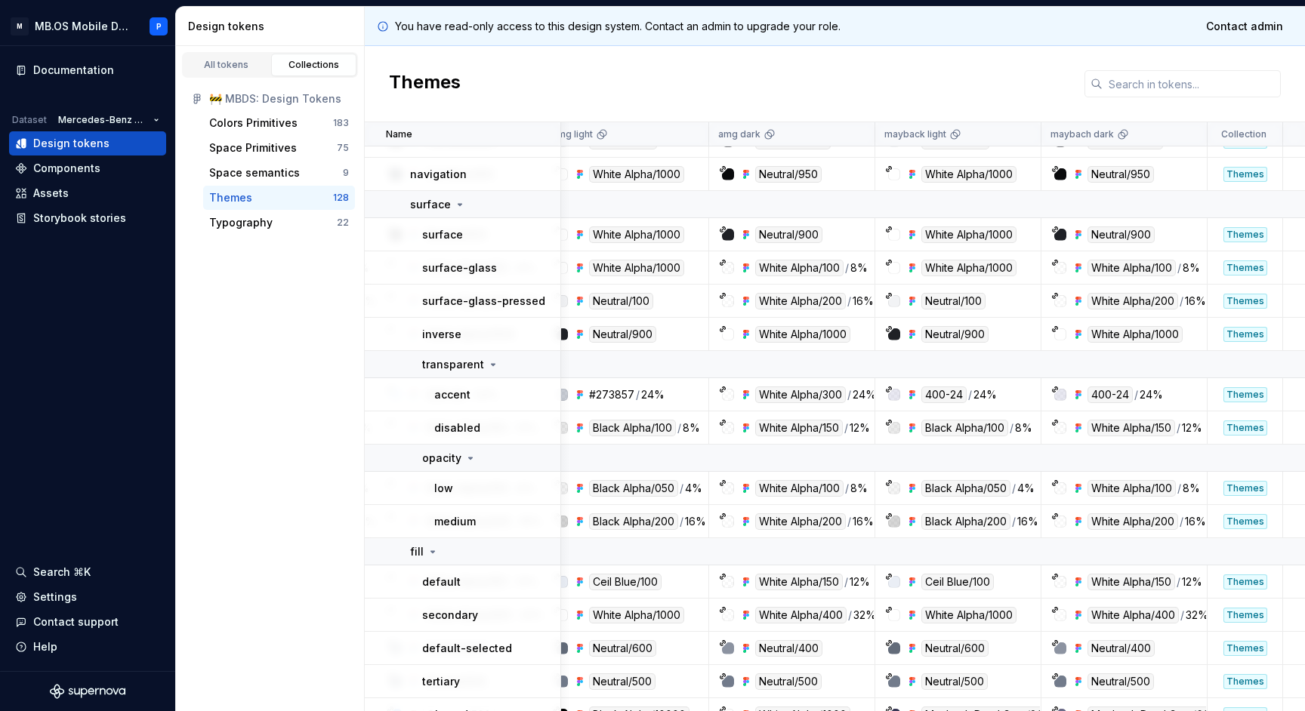
scroll to position [80, 799]
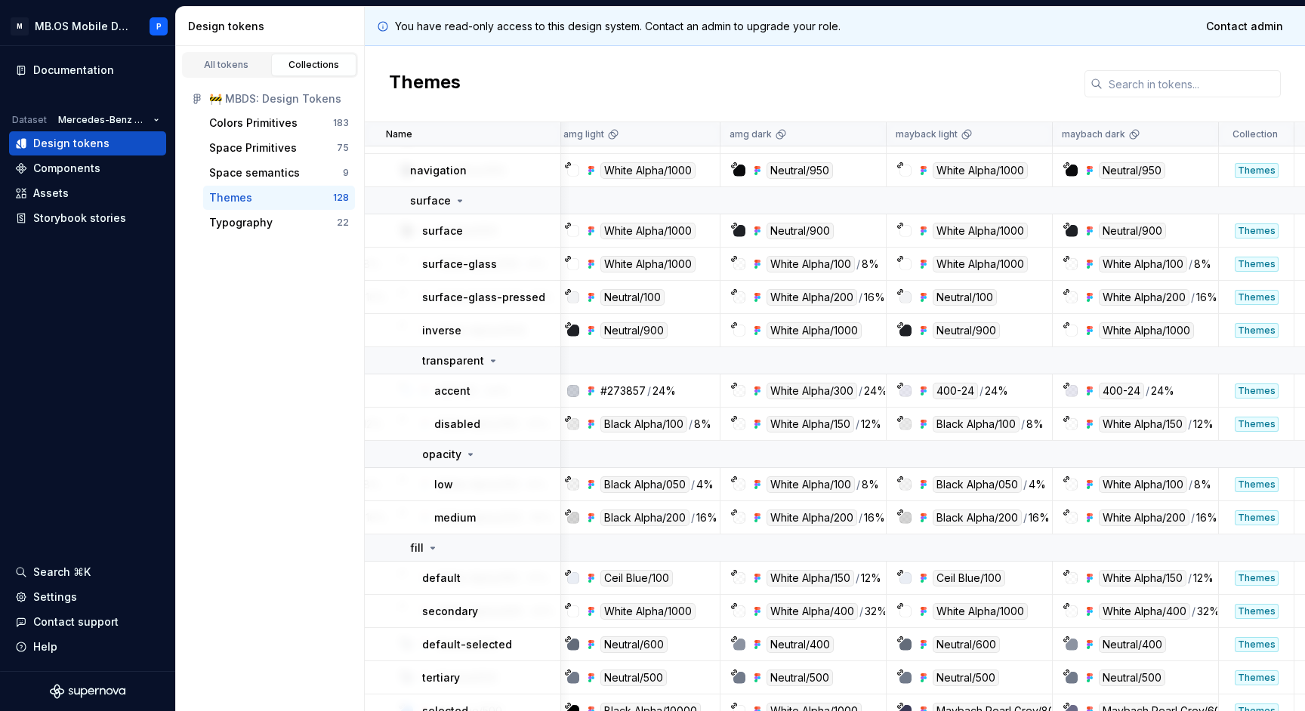
click at [635, 388] on div "#273857" at bounding box center [622, 391] width 45 height 15
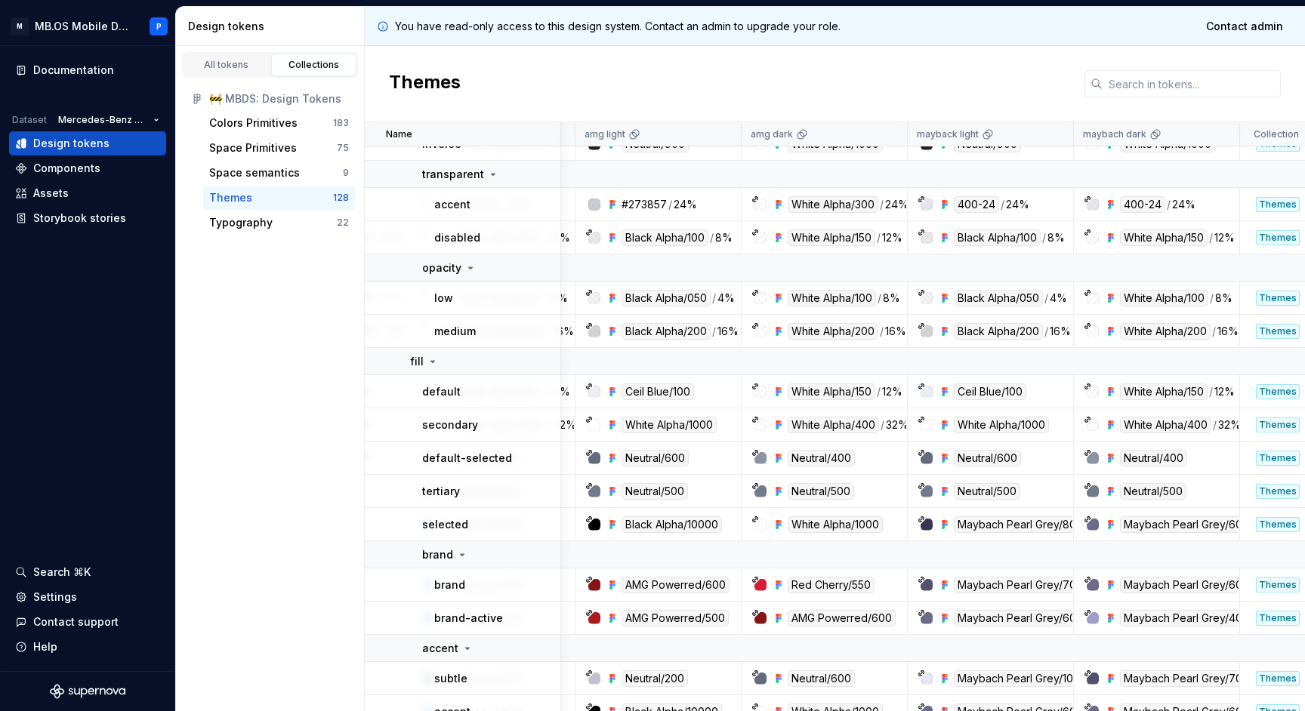
scroll to position [267, 776]
click at [598, 205] on div at bounding box center [596, 205] width 12 height 12
